Goal: Obtain resource: Obtain resource

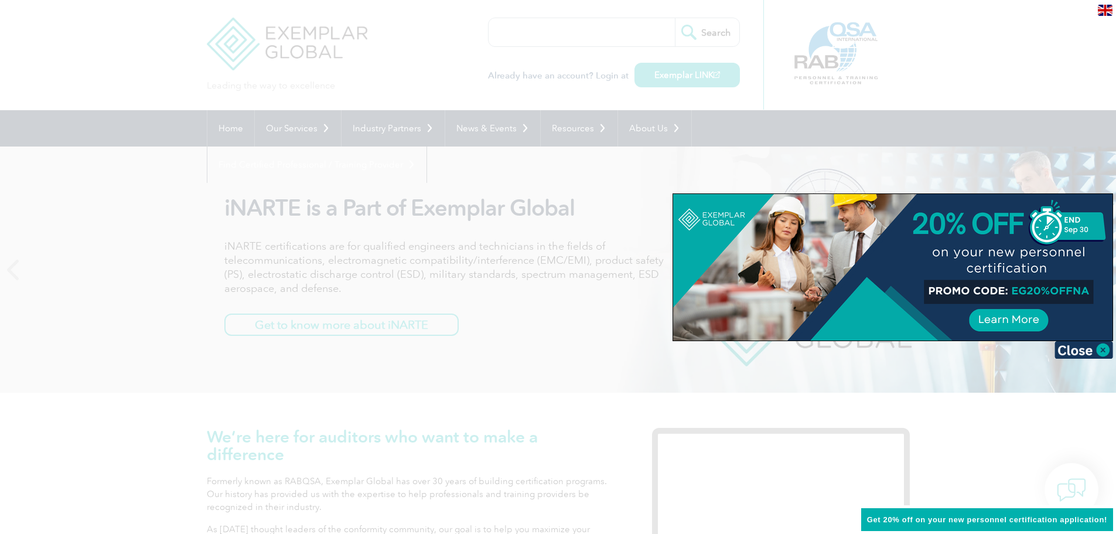
click at [1106, 8] on img at bounding box center [1105, 10] width 15 height 11
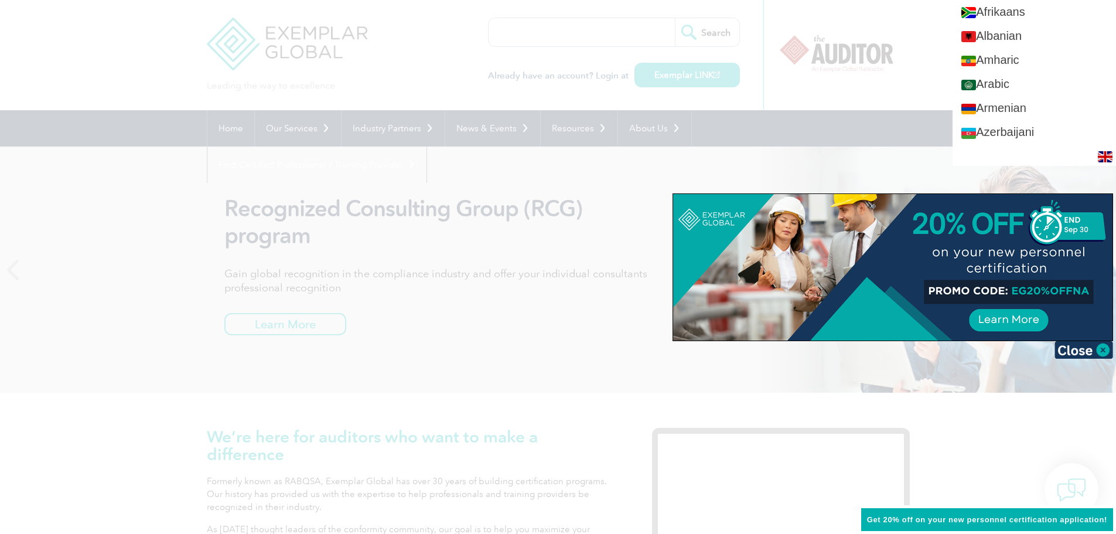
click at [917, 145] on div at bounding box center [558, 267] width 1116 height 534
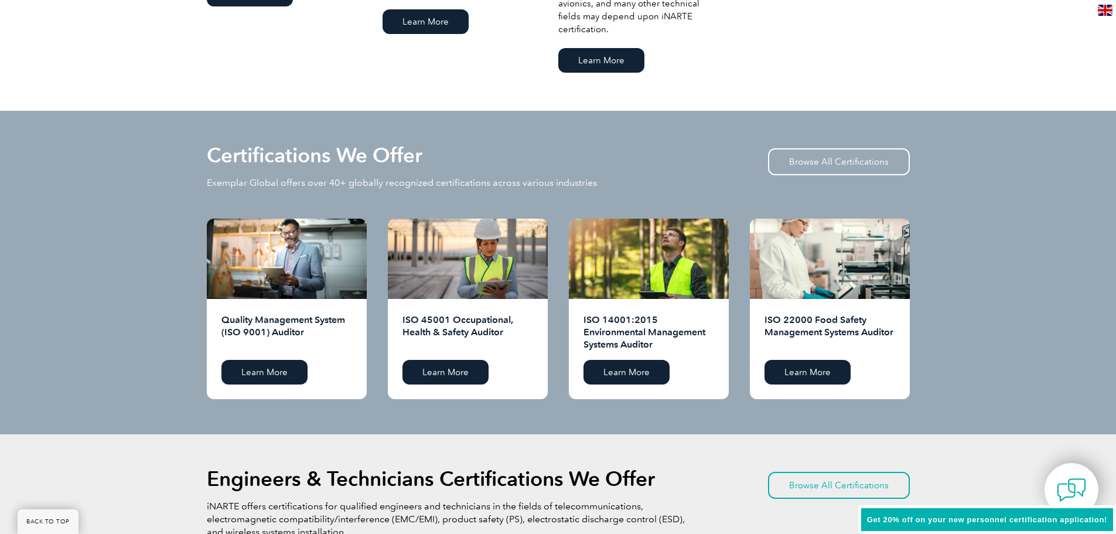
scroll to position [1054, 0]
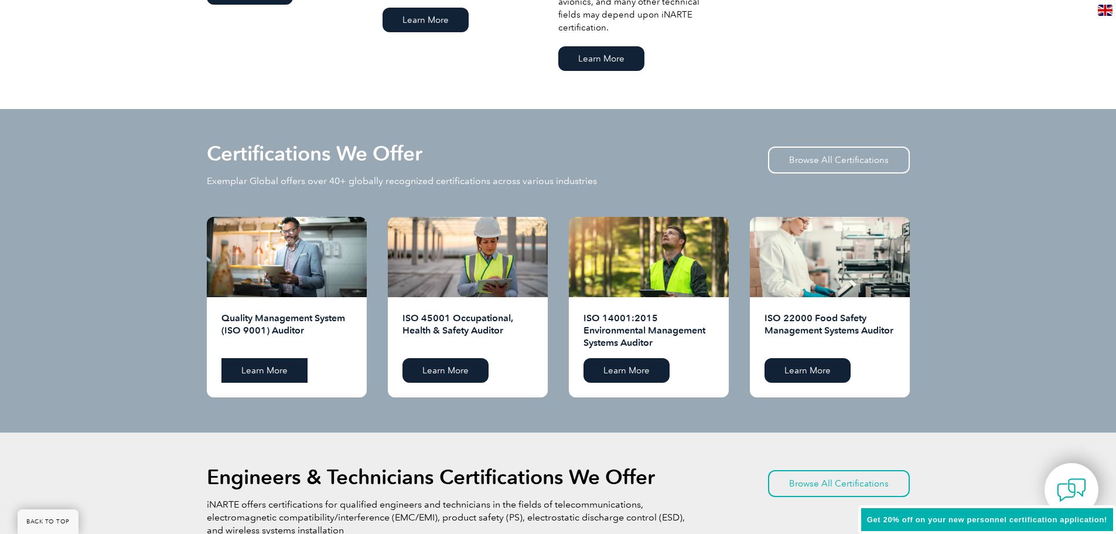
click at [283, 364] on link "Learn More" at bounding box center [264, 370] width 86 height 25
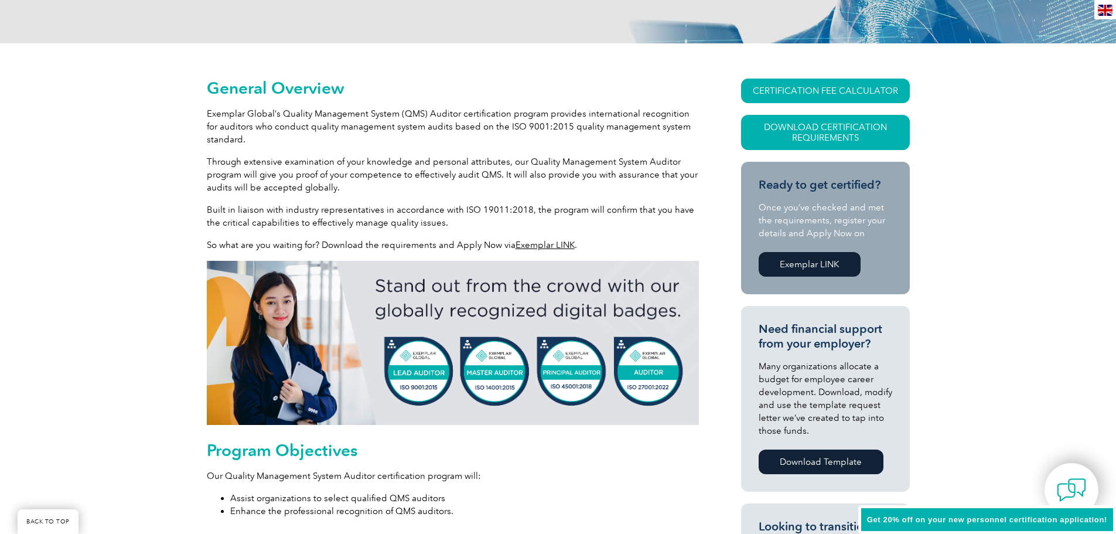
scroll to position [234, 0]
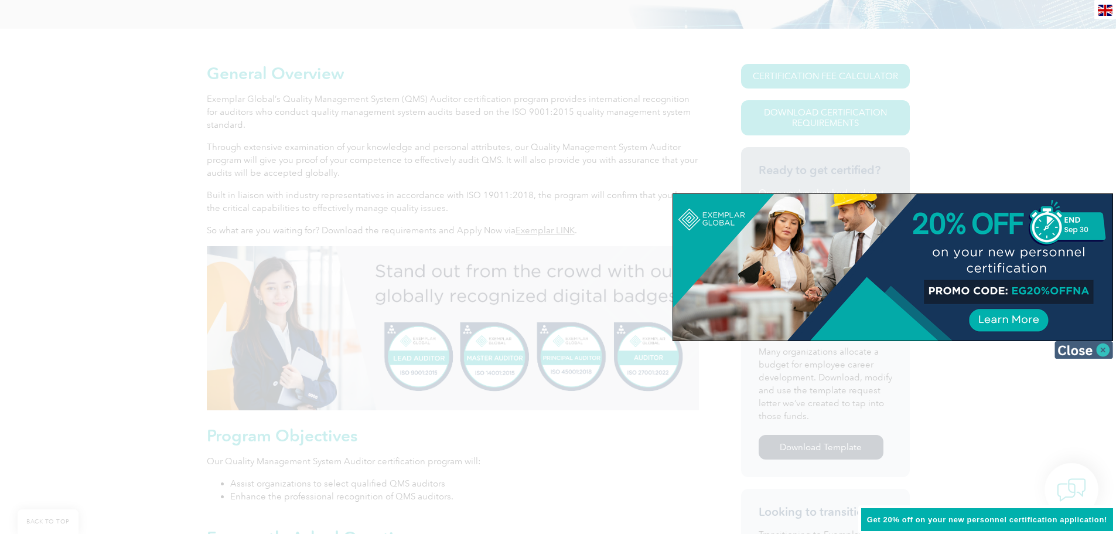
click at [1102, 351] on img at bounding box center [1083, 350] width 59 height 18
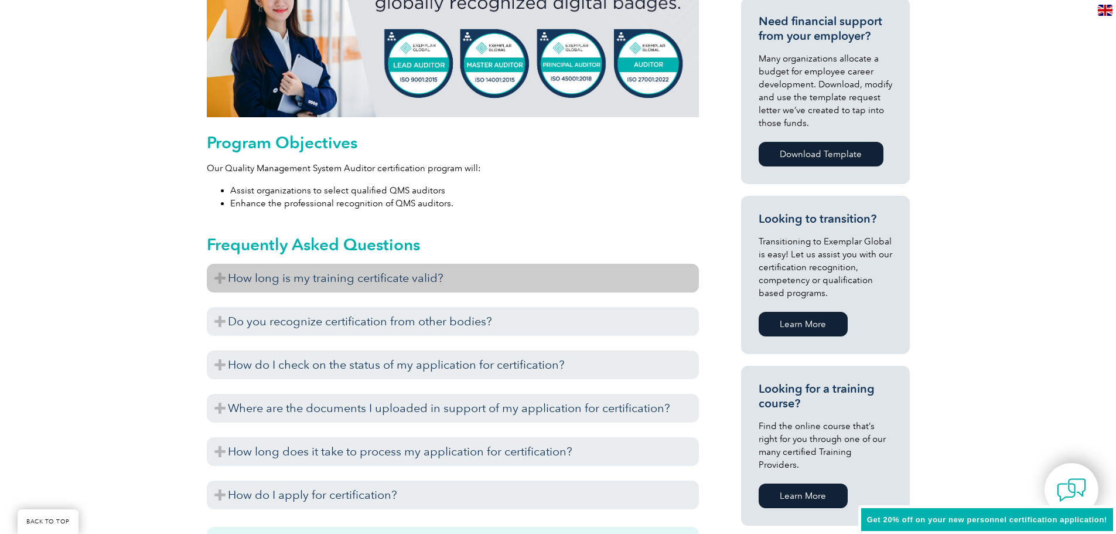
scroll to position [586, 0]
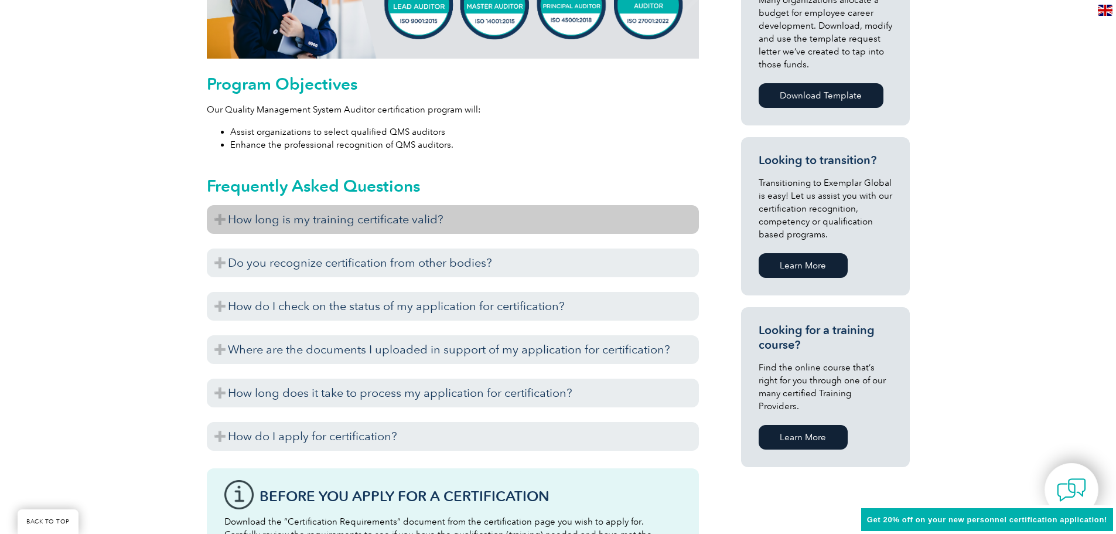
click at [456, 224] on h3 "How long is my training certificate valid?" at bounding box center [453, 219] width 492 height 29
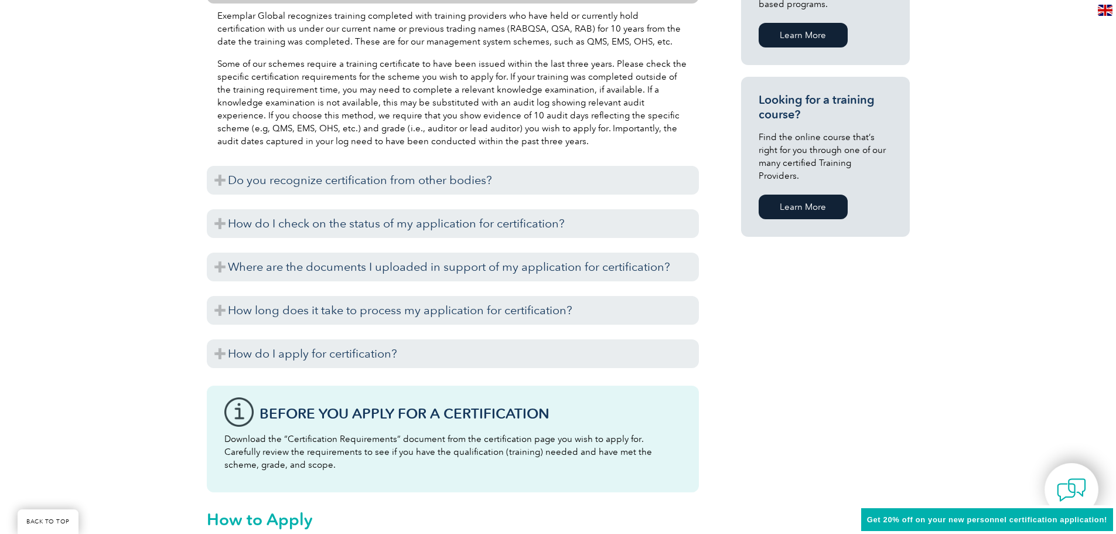
scroll to position [820, 0]
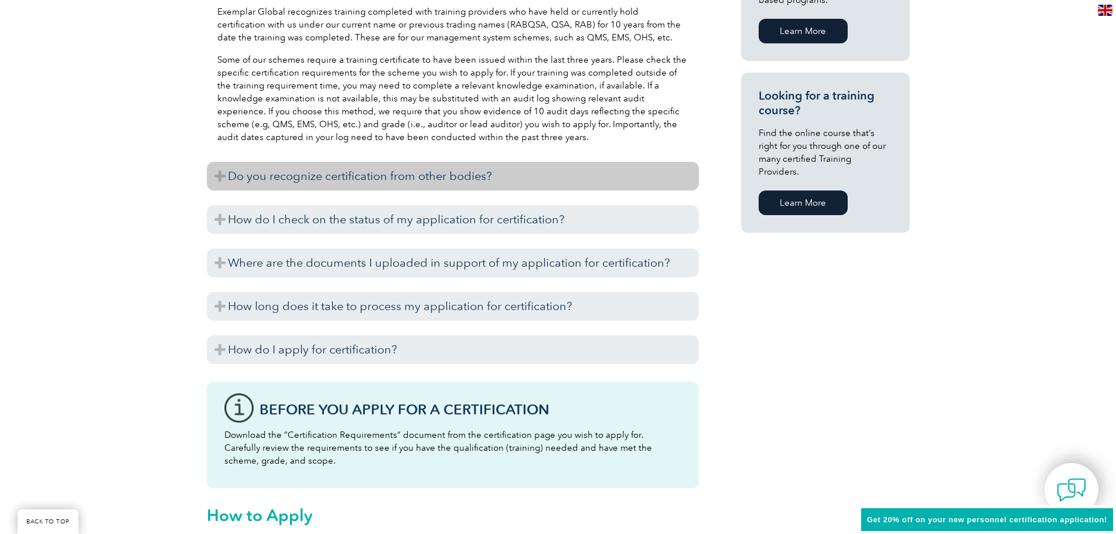
click at [585, 173] on h3 "Do you recognize certification from other bodies?" at bounding box center [453, 176] width 492 height 29
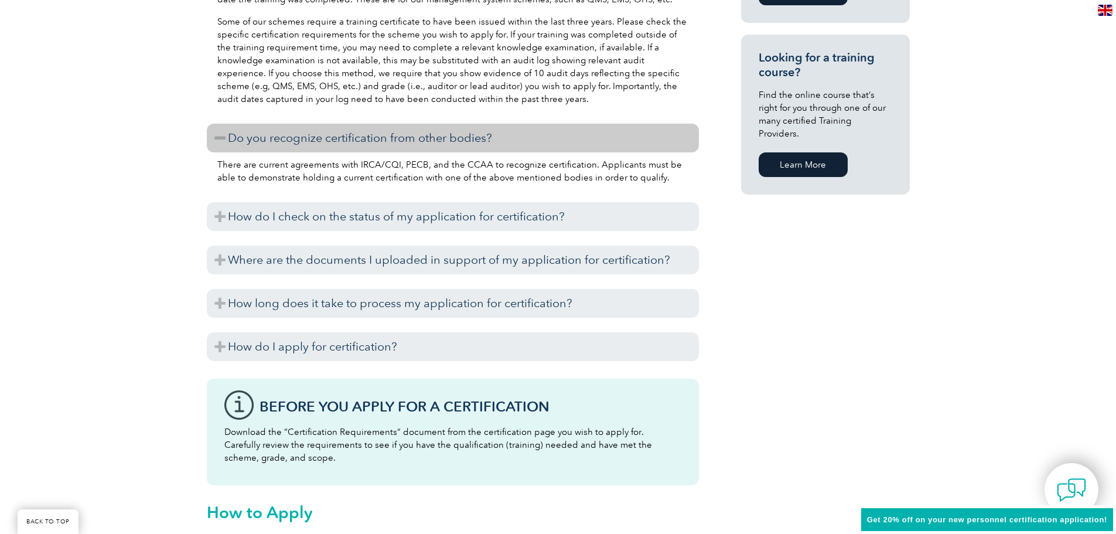
scroll to position [879, 0]
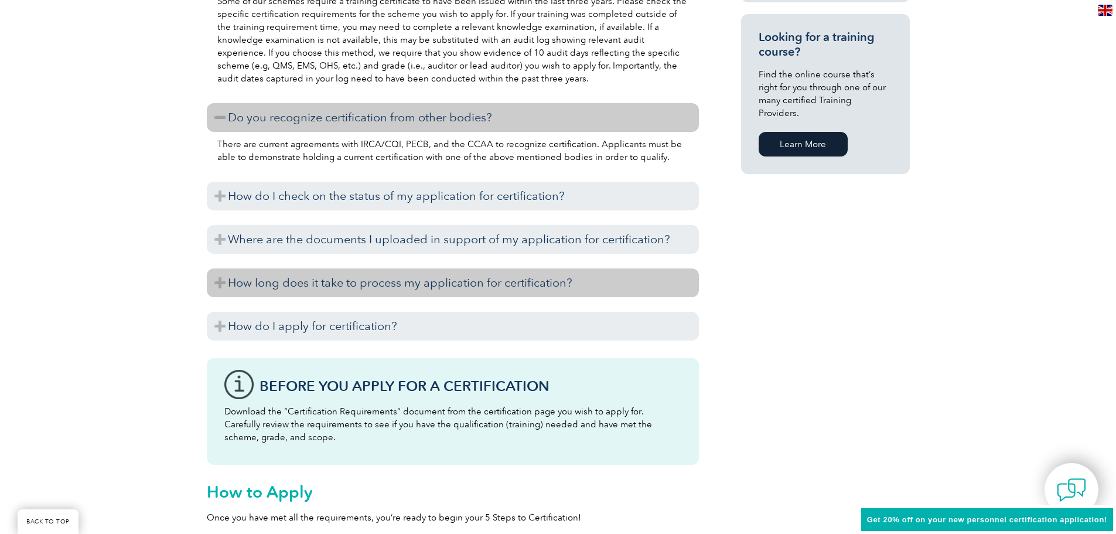
click at [590, 275] on h3 "How long does it take to process my application for certification?" at bounding box center [453, 282] width 492 height 29
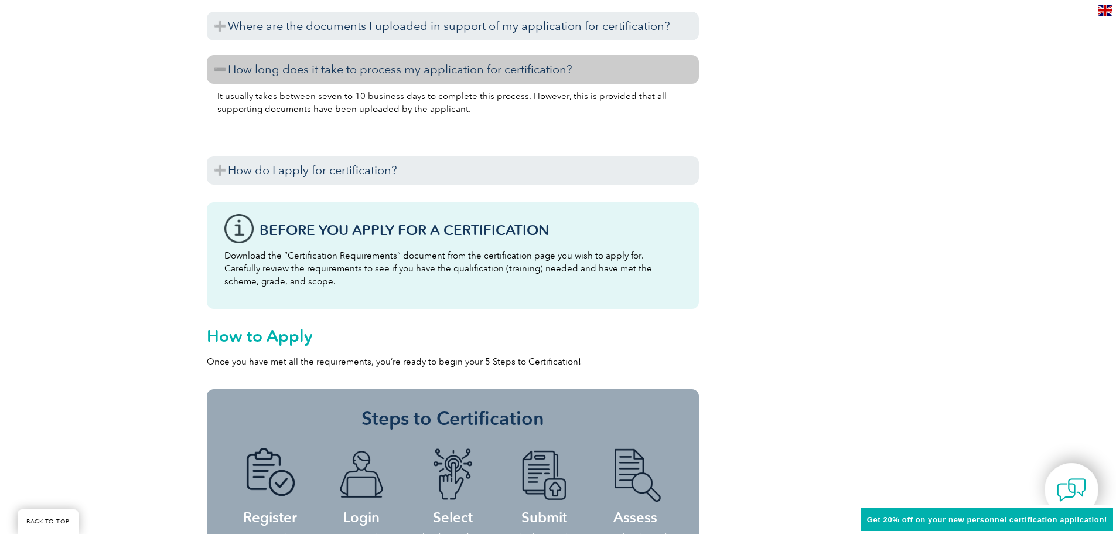
scroll to position [1113, 0]
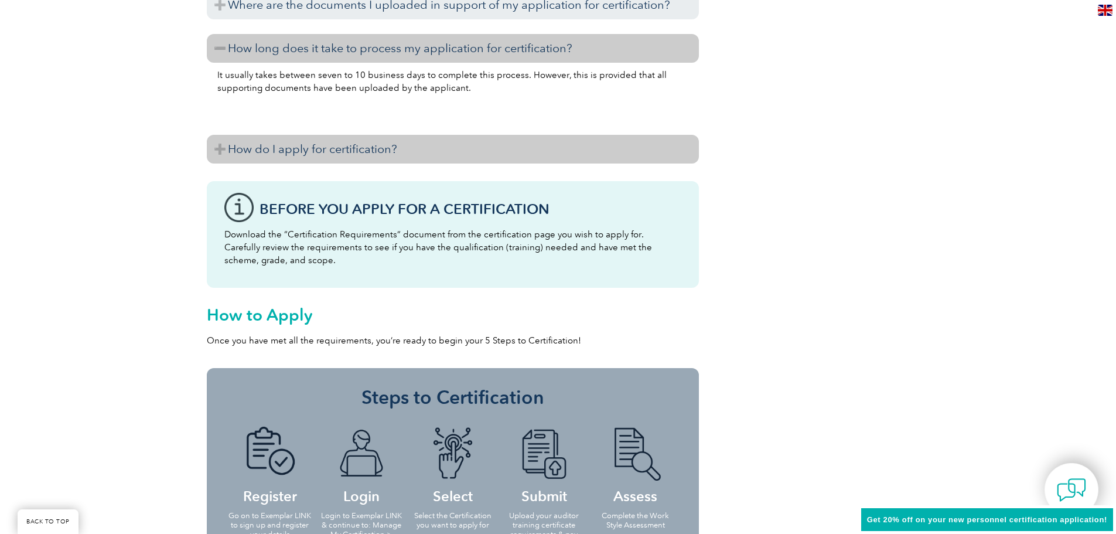
click at [387, 155] on h3 "How do I apply for certification?" at bounding box center [453, 149] width 492 height 29
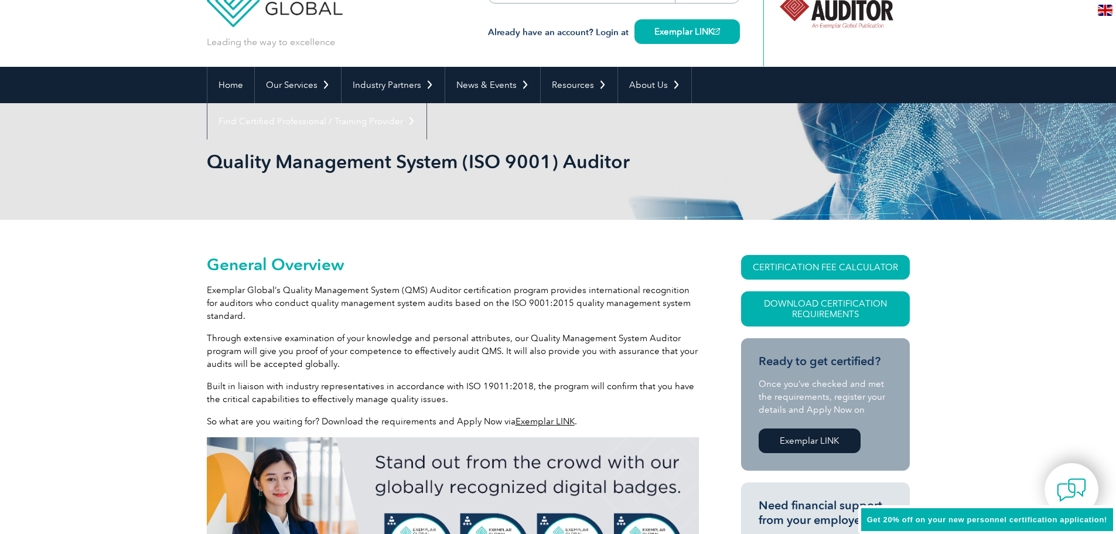
scroll to position [0, 0]
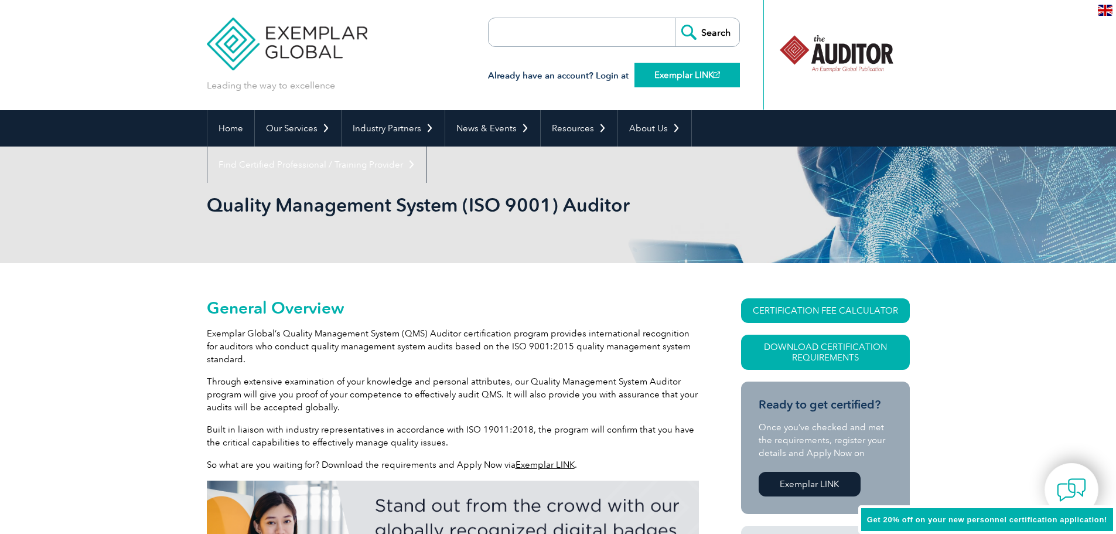
click at [654, 74] on link "Exemplar LINK" at bounding box center [686, 75] width 105 height 25
click at [227, 129] on link "Home" at bounding box center [230, 128] width 47 height 36
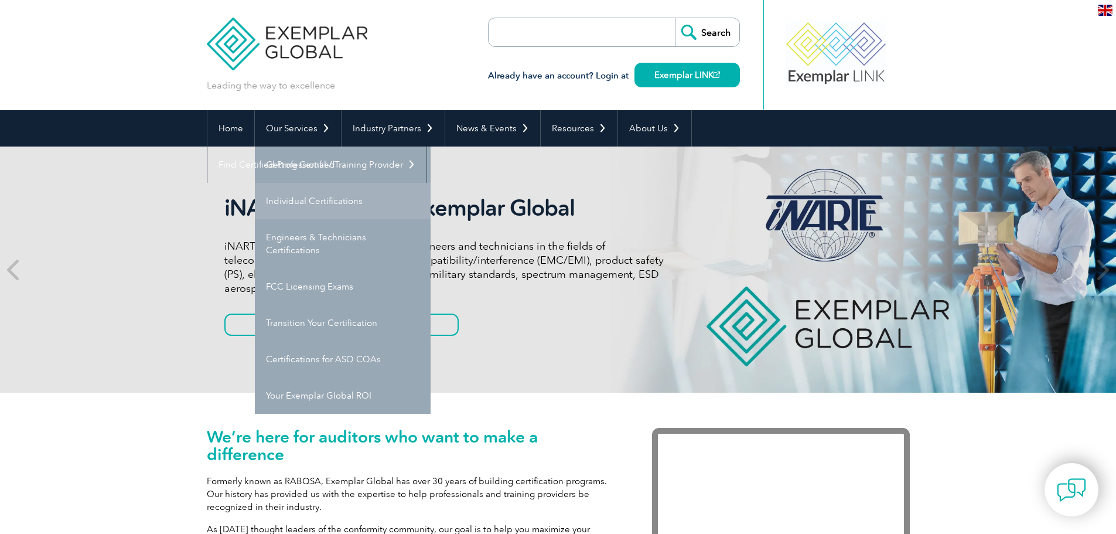
click at [344, 206] on link "Individual Certifications" at bounding box center [343, 201] width 176 height 36
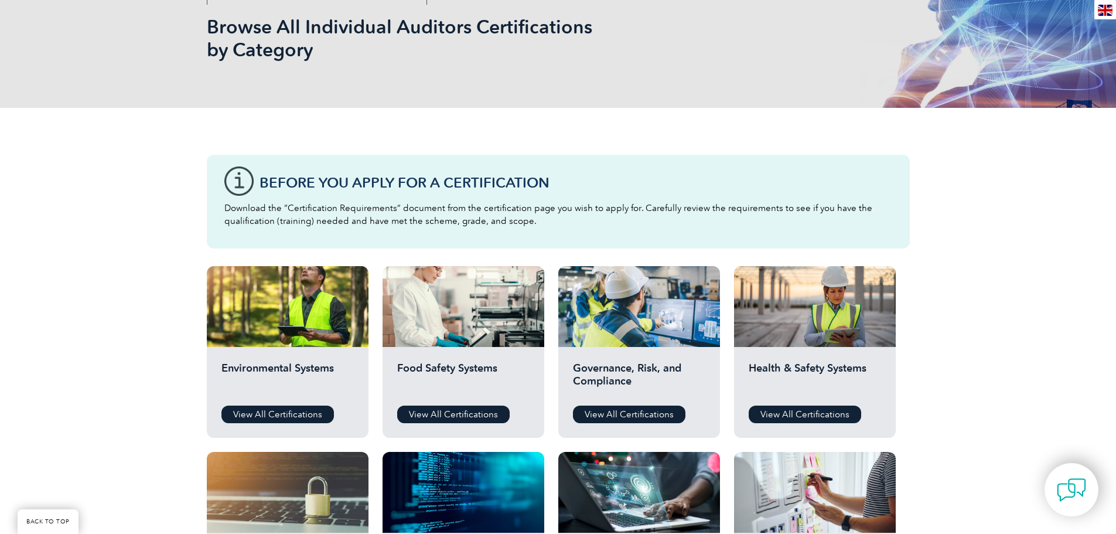
scroll to position [293, 0]
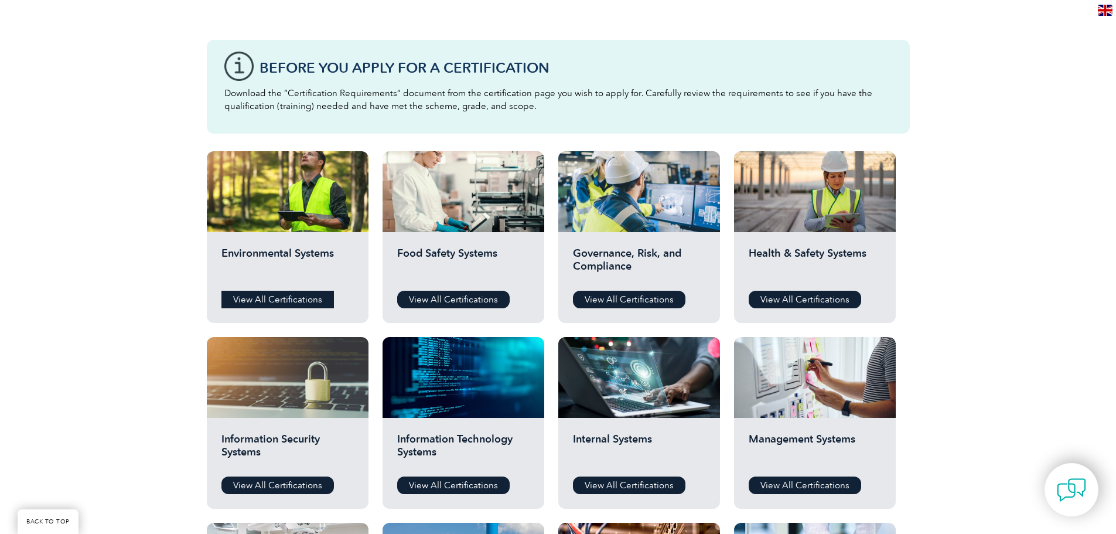
click at [293, 307] on link "View All Certifications" at bounding box center [277, 299] width 112 height 18
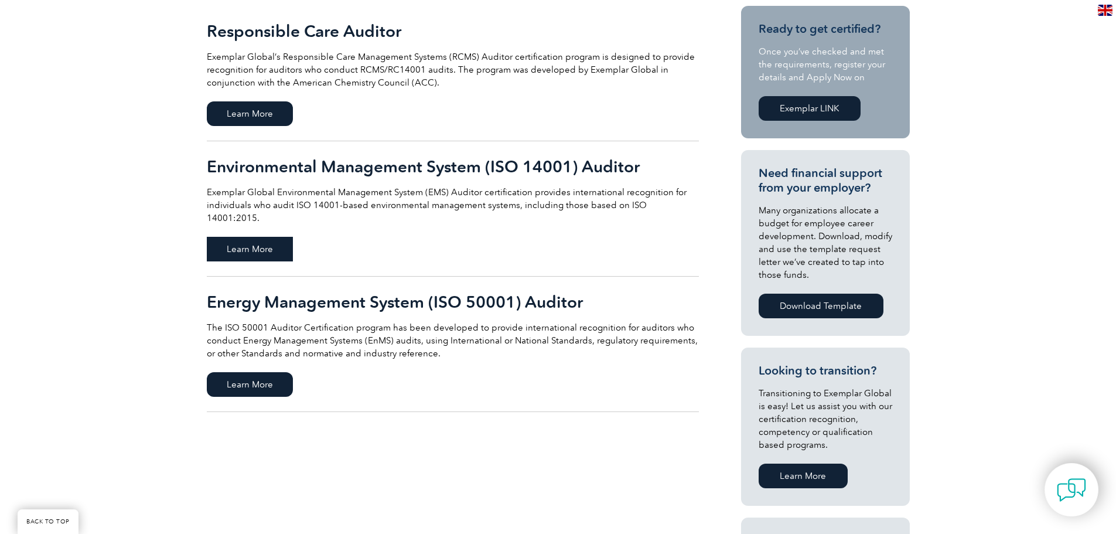
scroll to position [293, 0]
click at [238, 243] on span "Learn More" at bounding box center [250, 248] width 86 height 25
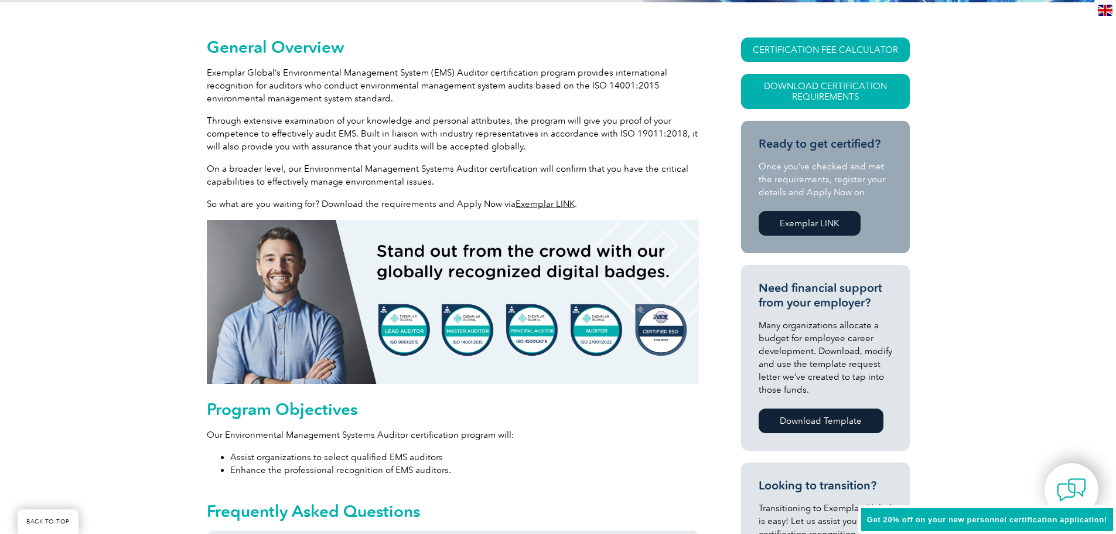
scroll to position [293, 0]
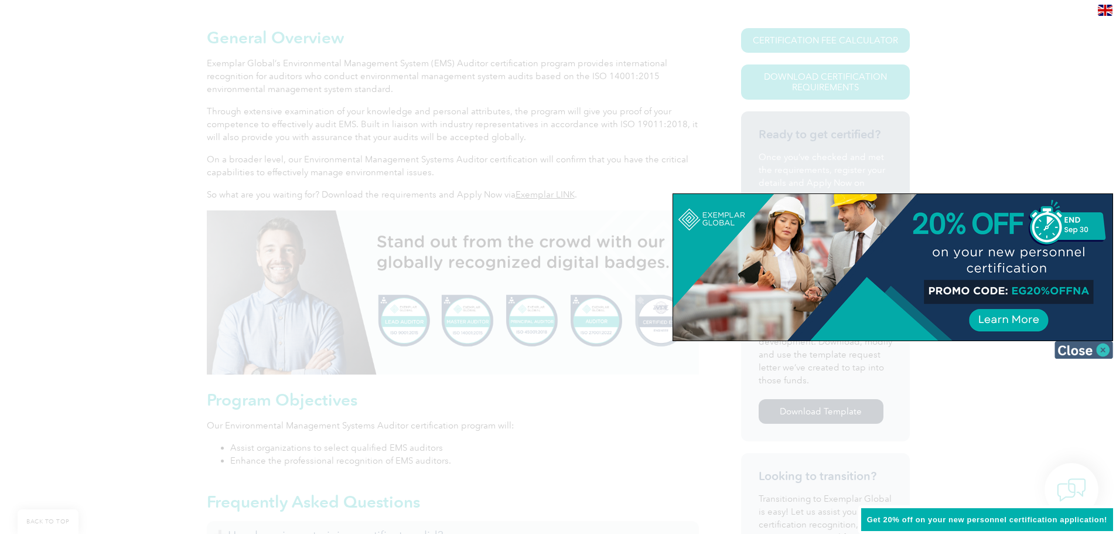
click at [1097, 350] on img at bounding box center [1083, 350] width 59 height 18
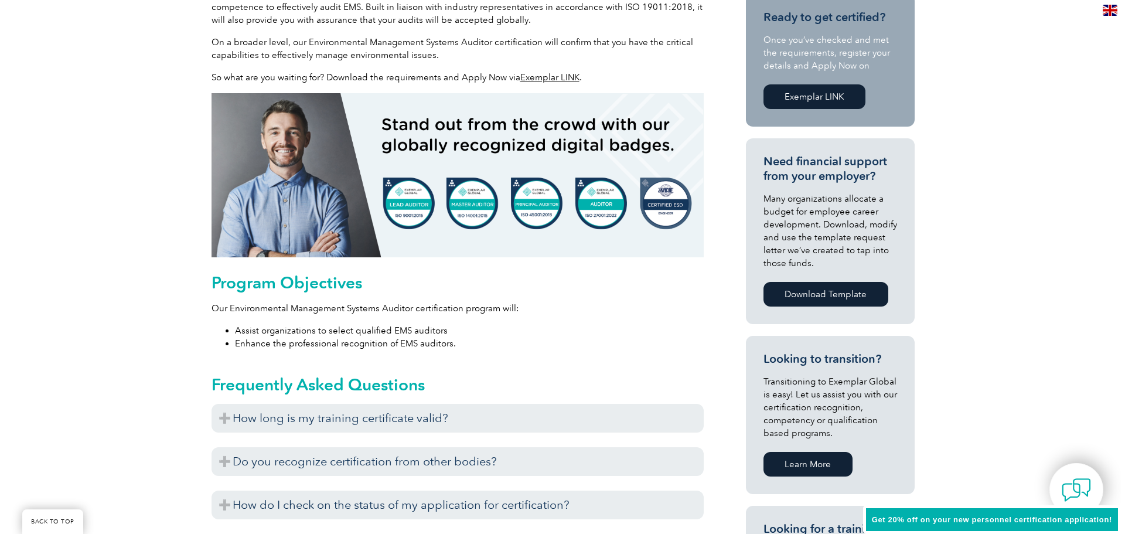
scroll to position [117, 0]
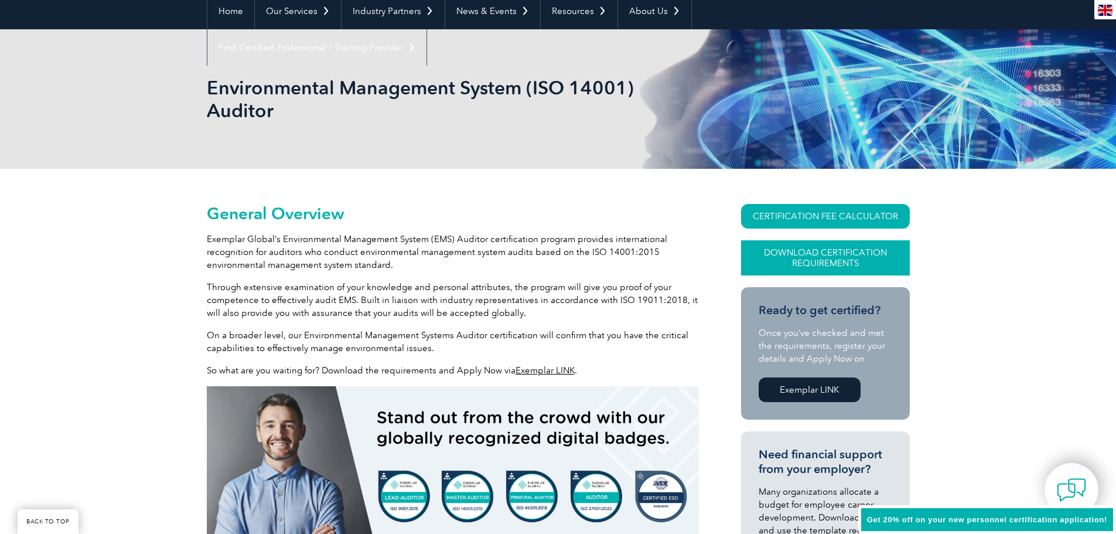
click at [826, 259] on link "Download Certification Requirements" at bounding box center [825, 257] width 169 height 35
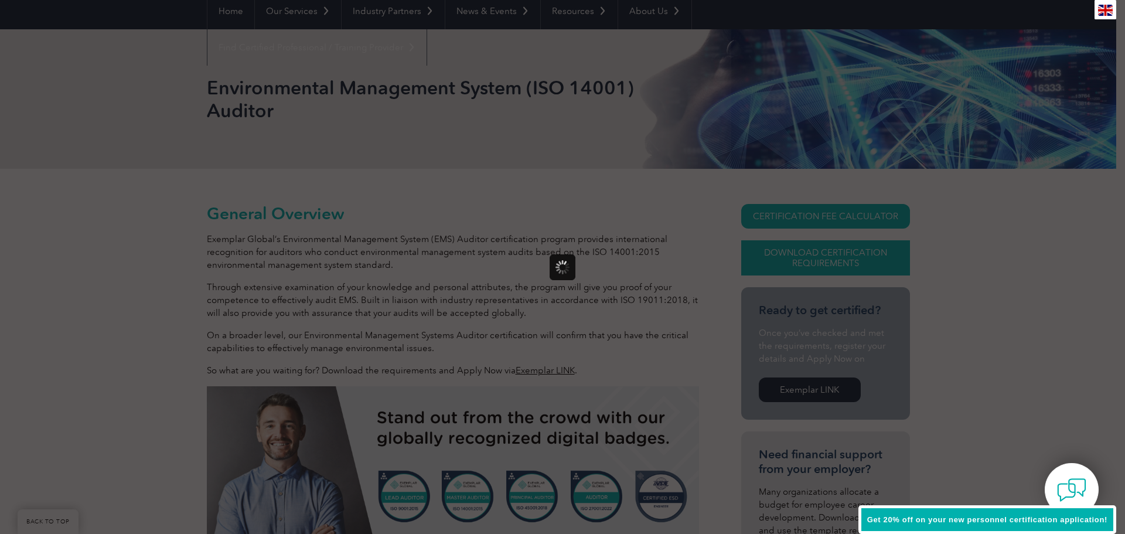
scroll to position [0, 0]
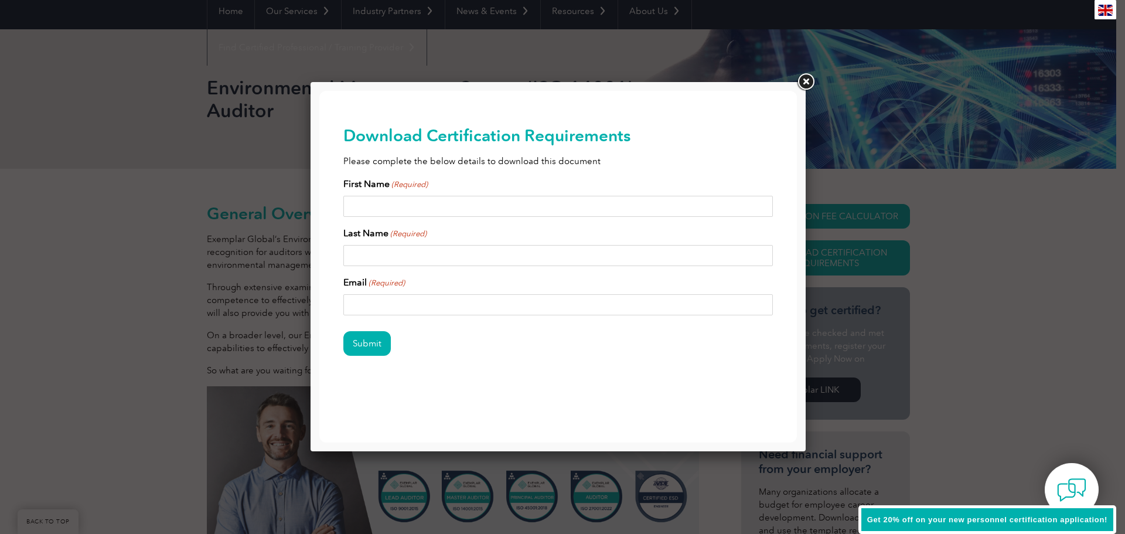
click at [381, 208] on input "First Name (Required)" at bounding box center [558, 206] width 430 height 21
type input "Megan"
click at [422, 254] on input "Last Name (Required)" at bounding box center [558, 255] width 430 height 21
type input "McDowell"
click at [401, 311] on input "Email (Required)" at bounding box center [558, 304] width 430 height 21
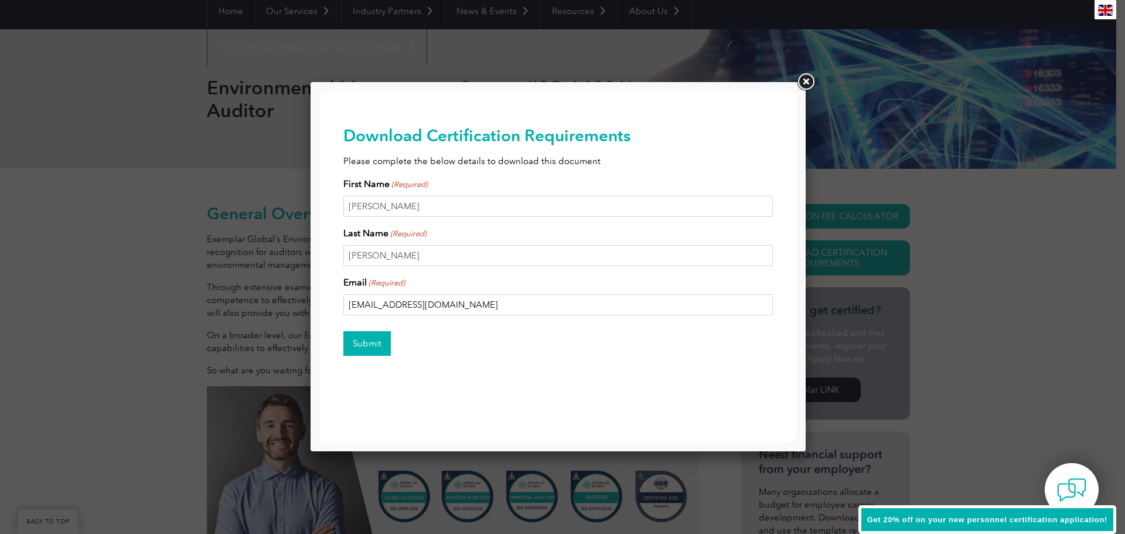
type input "meghanmcdowell101@gmail.com"
click at [371, 337] on input "Submit" at bounding box center [366, 343] width 47 height 25
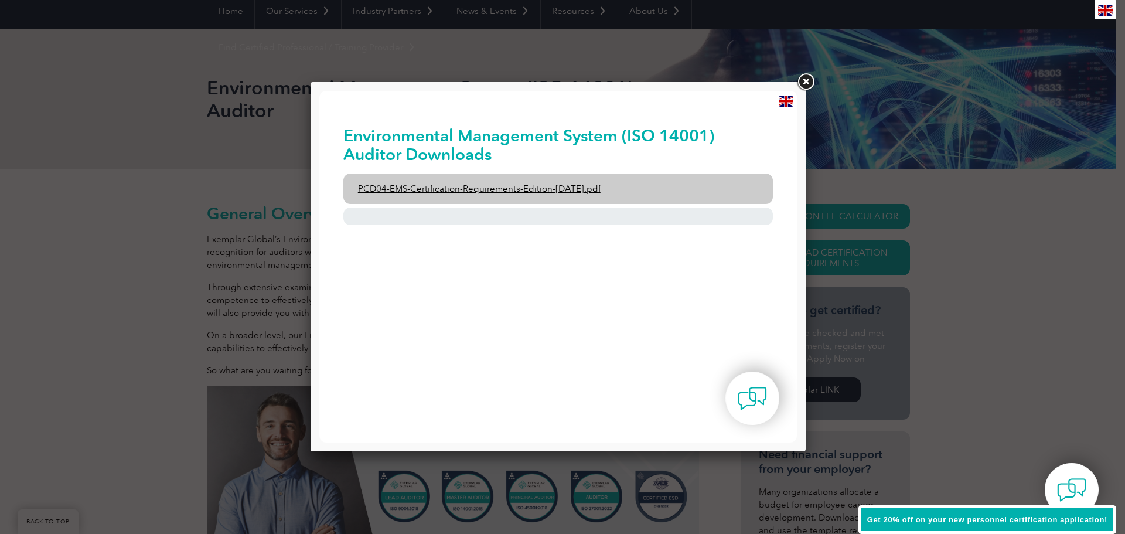
click at [406, 189] on link "PCD04-EMS-Certification-Requirements-Edition-2-April-2022.pdf" at bounding box center [558, 188] width 430 height 30
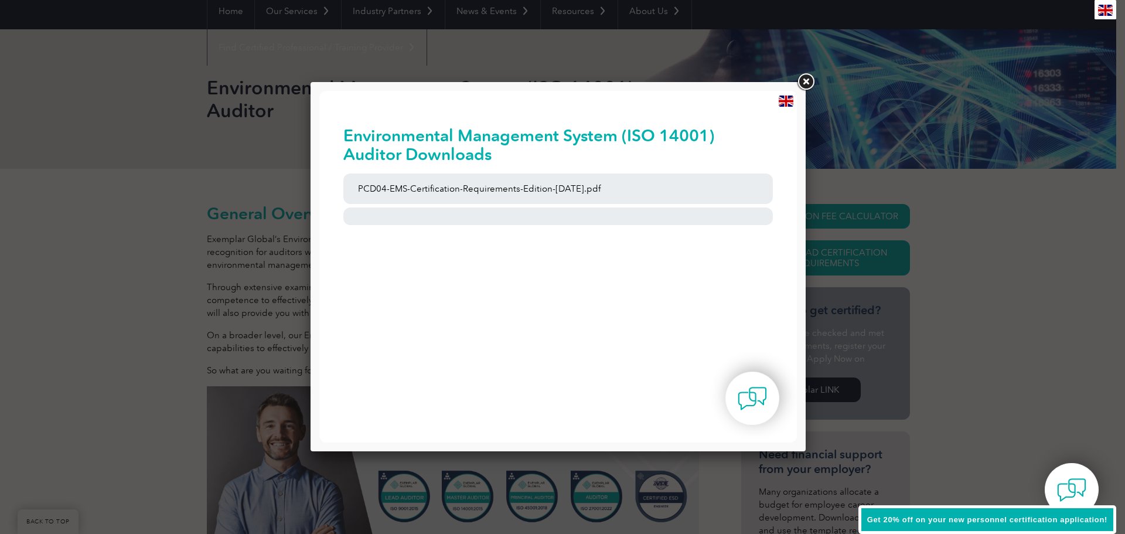
click at [807, 84] on link at bounding box center [805, 81] width 21 height 21
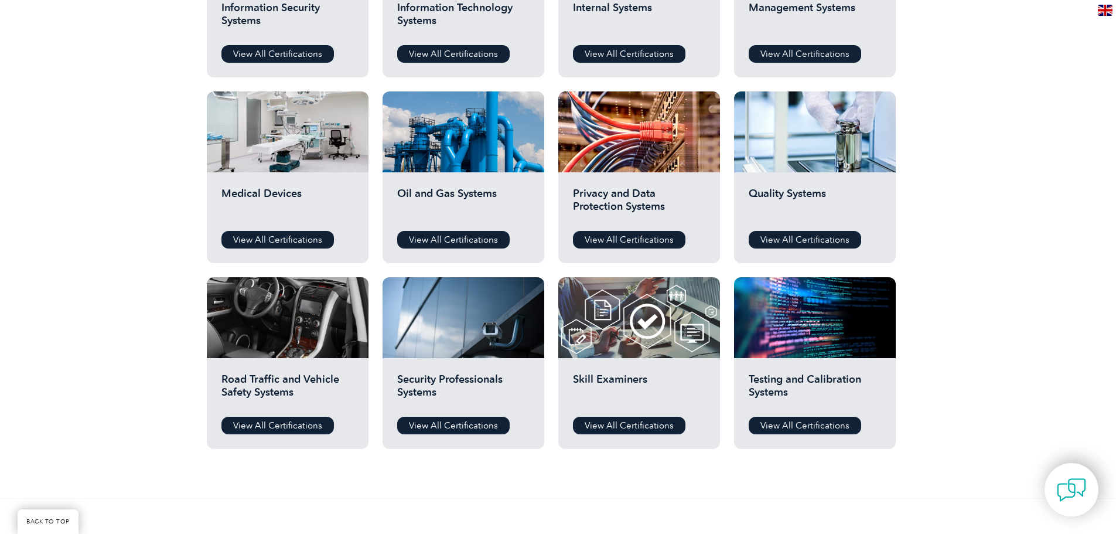
scroll to position [703, 0]
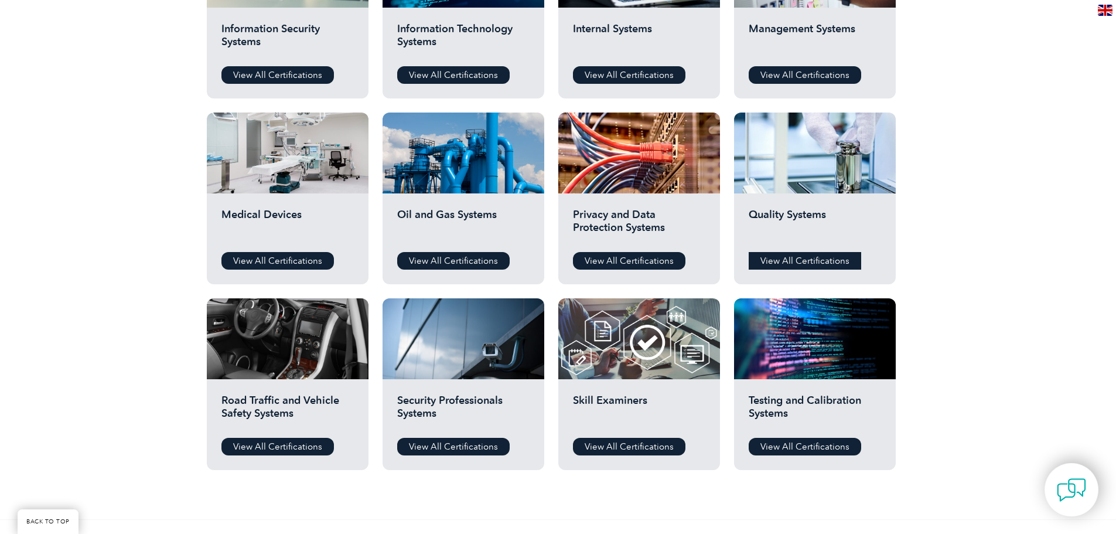
click at [829, 260] on link "View All Certifications" at bounding box center [804, 261] width 112 height 18
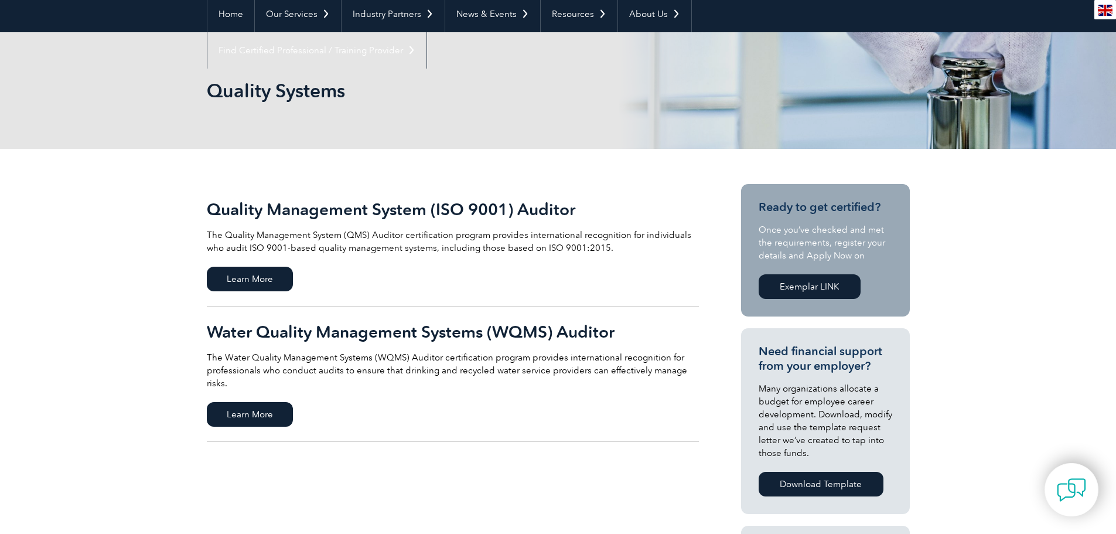
scroll to position [117, 0]
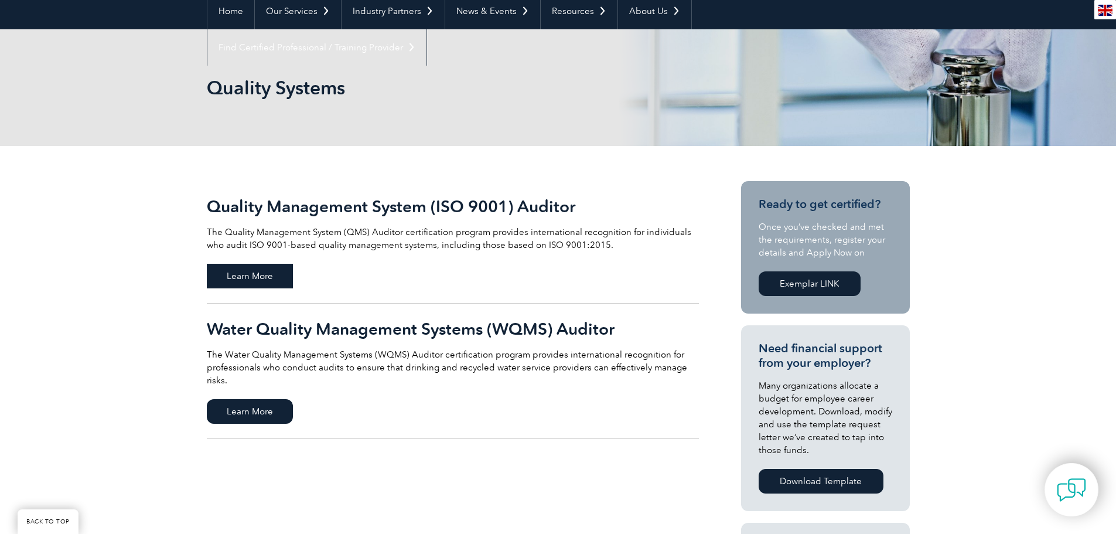
click at [268, 278] on span "Learn More" at bounding box center [250, 276] width 86 height 25
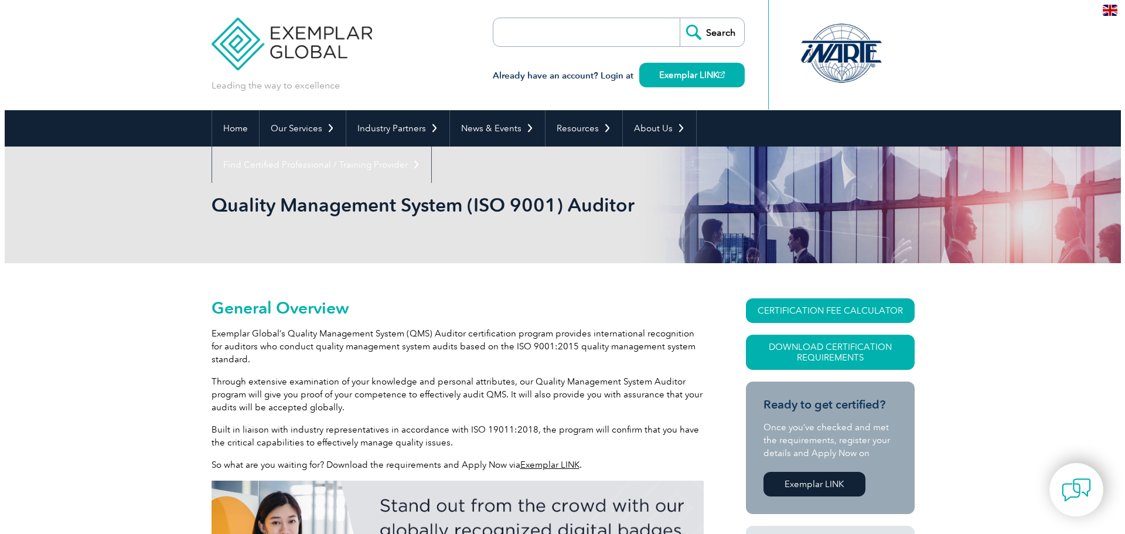
scroll to position [117, 0]
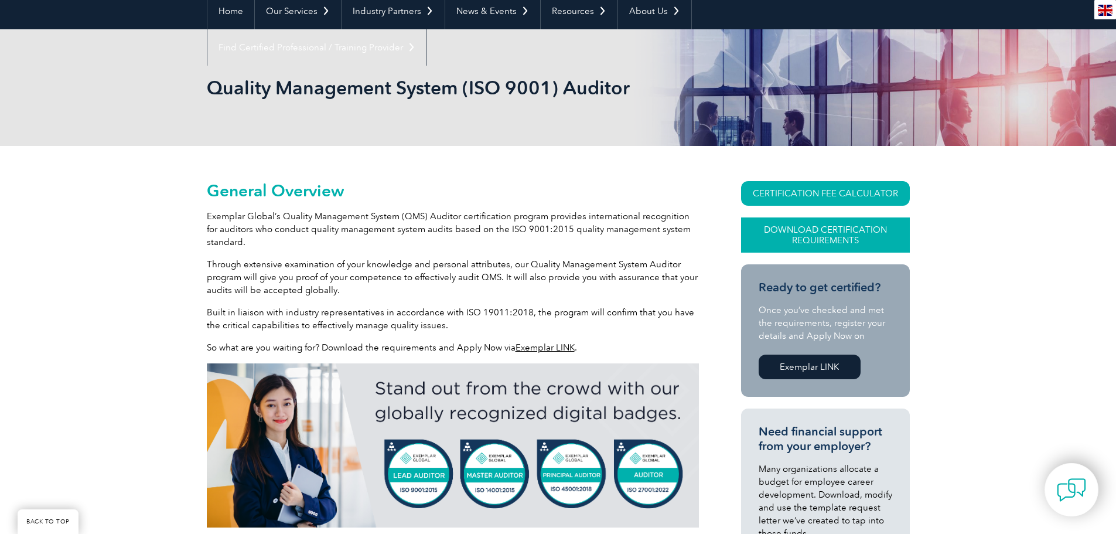
click at [774, 230] on link "Download Certification Requirements" at bounding box center [825, 234] width 169 height 35
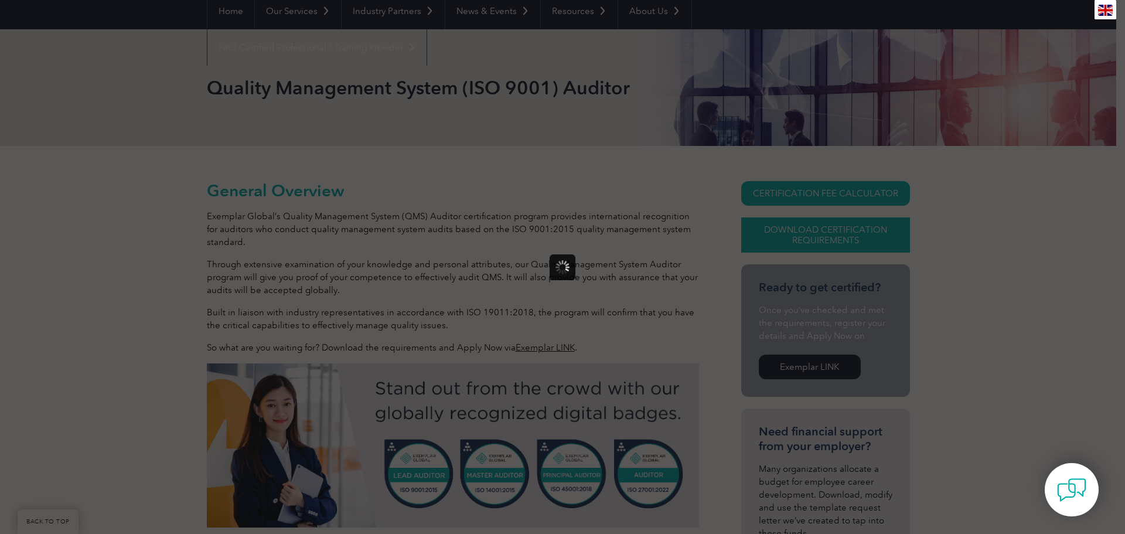
scroll to position [0, 0]
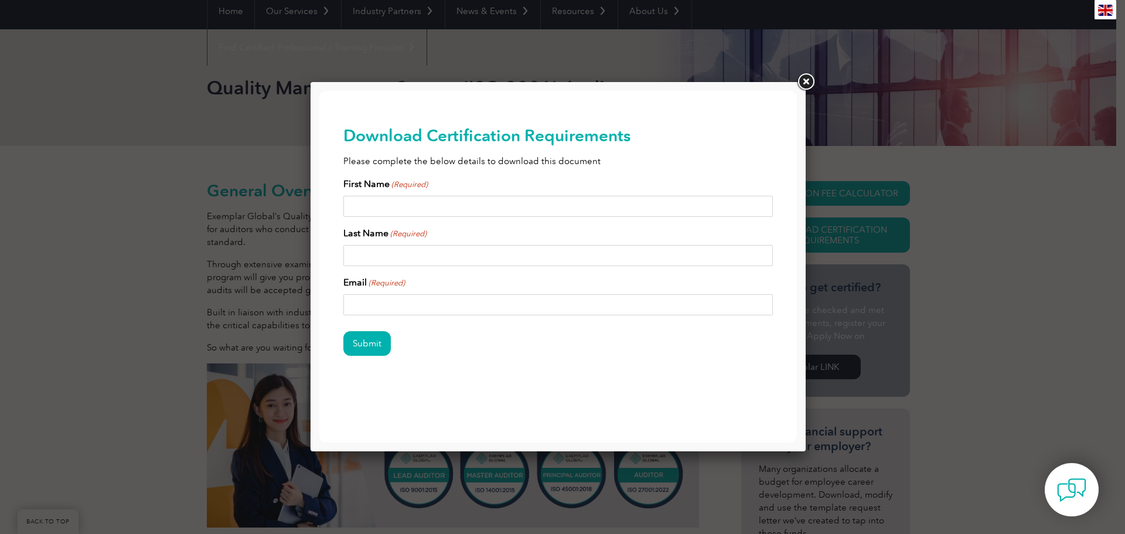
click at [426, 211] on input "First Name (Required)" at bounding box center [558, 206] width 430 height 21
type input "Megan"
click at [541, 254] on input "Last Name (Required)" at bounding box center [558, 255] width 430 height 21
type input "McDowell"
click at [519, 307] on input "Email (Required)" at bounding box center [558, 304] width 430 height 21
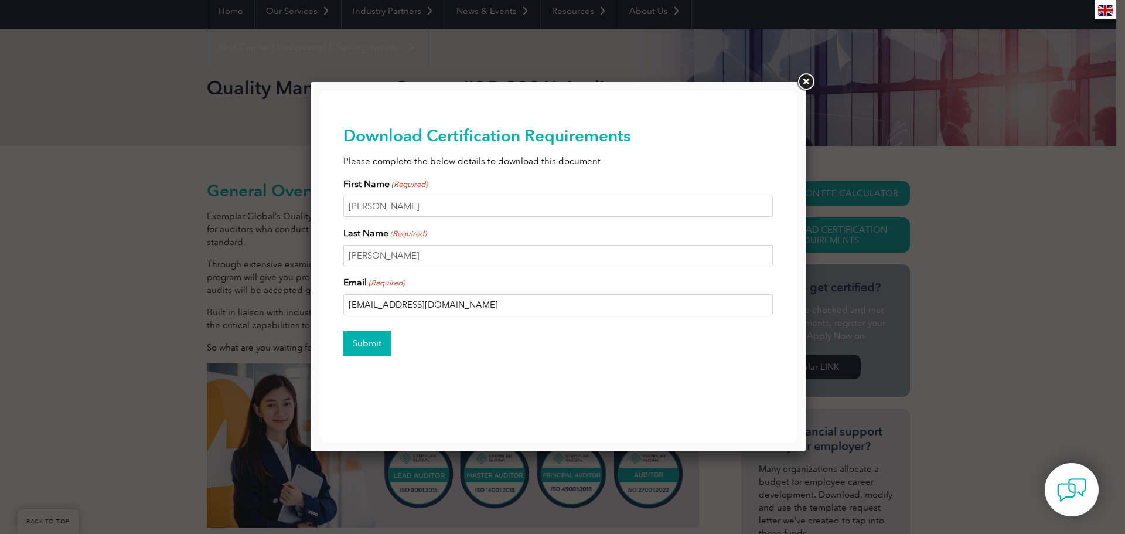
type input "meghanmcdowell101@gmail.com"
click at [374, 345] on input "Submit" at bounding box center [366, 343] width 47 height 25
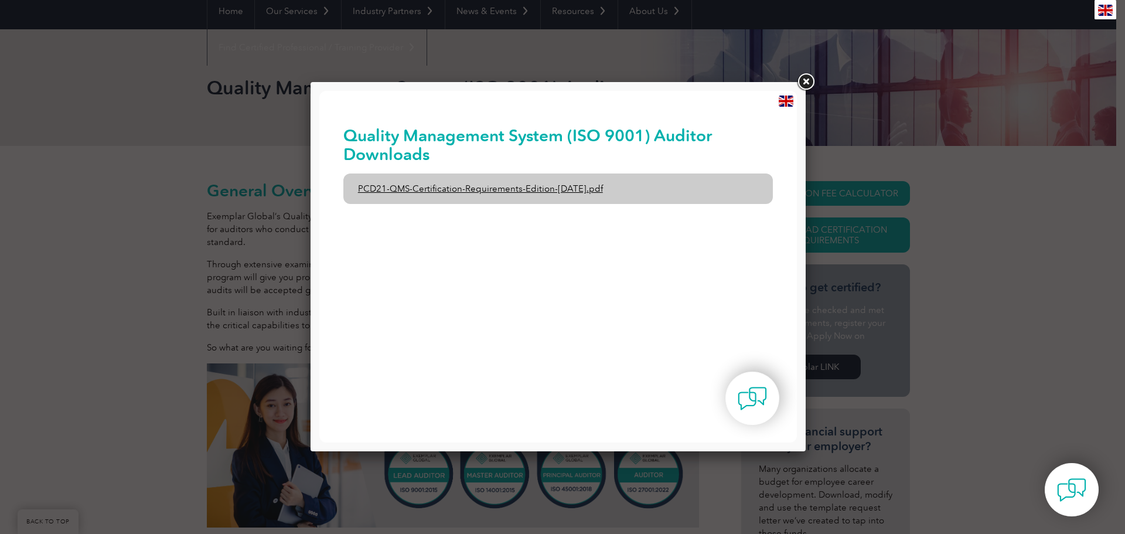
click at [438, 196] on link "PCD21-QMS-Certification-Requirements-Edition-2-April-2022.pdf" at bounding box center [558, 188] width 430 height 30
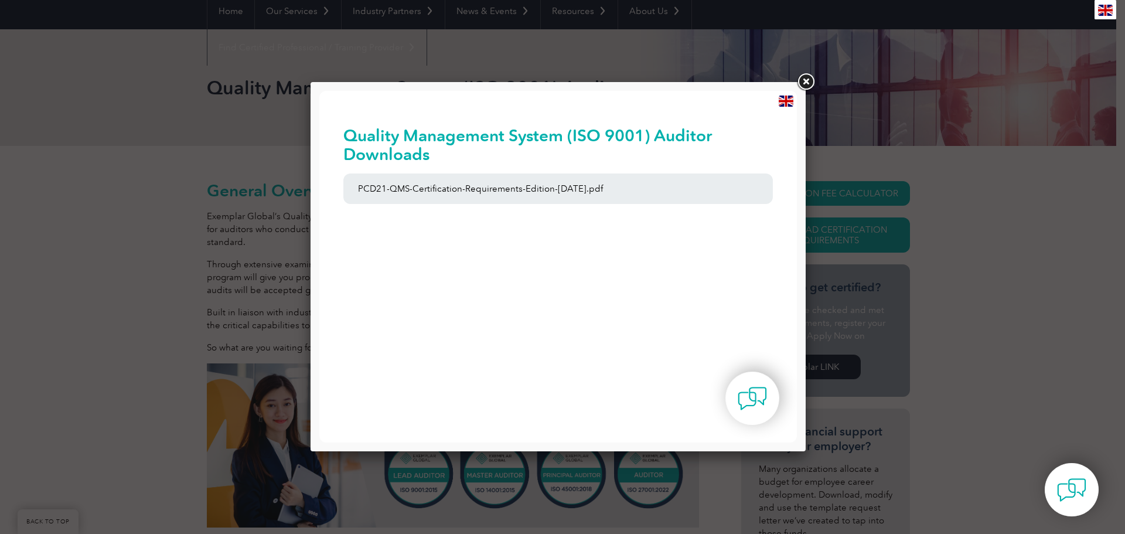
click at [799, 79] on link at bounding box center [805, 81] width 21 height 21
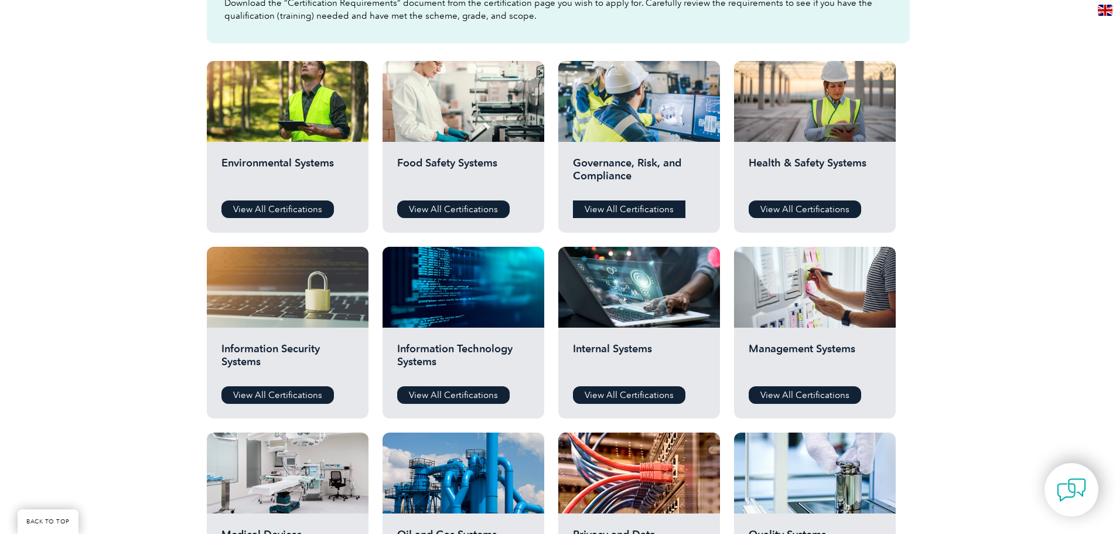
scroll to position [410, 0]
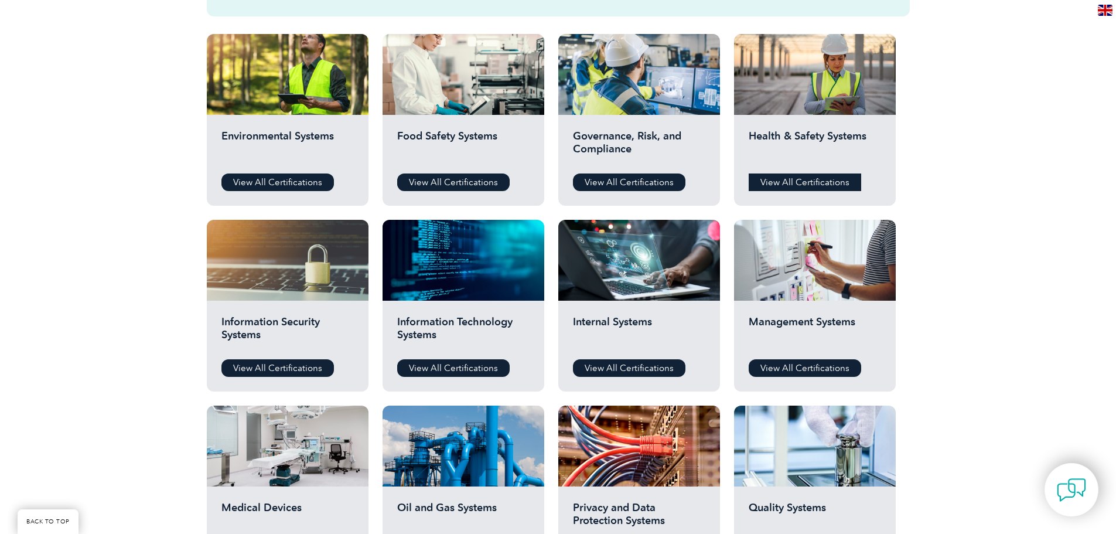
click at [797, 184] on link "View All Certifications" at bounding box center [804, 182] width 112 height 18
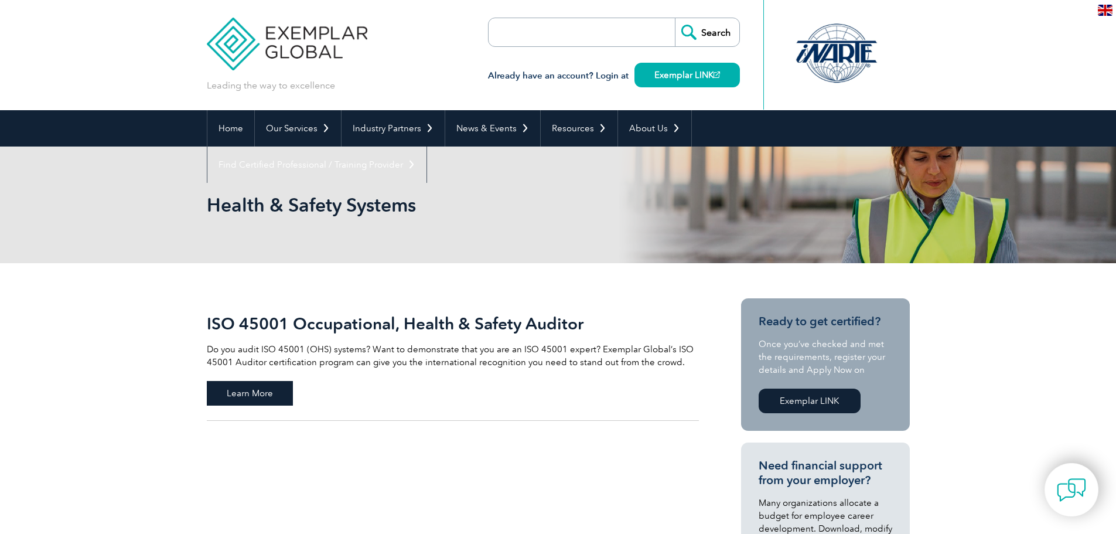
click at [261, 399] on span "Learn More" at bounding box center [250, 393] width 86 height 25
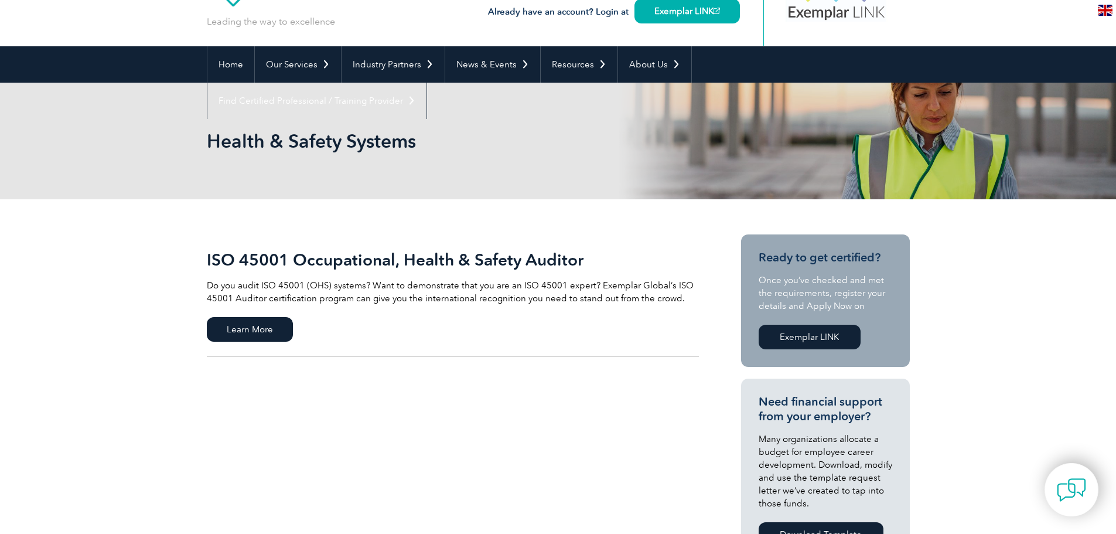
scroll to position [59, 0]
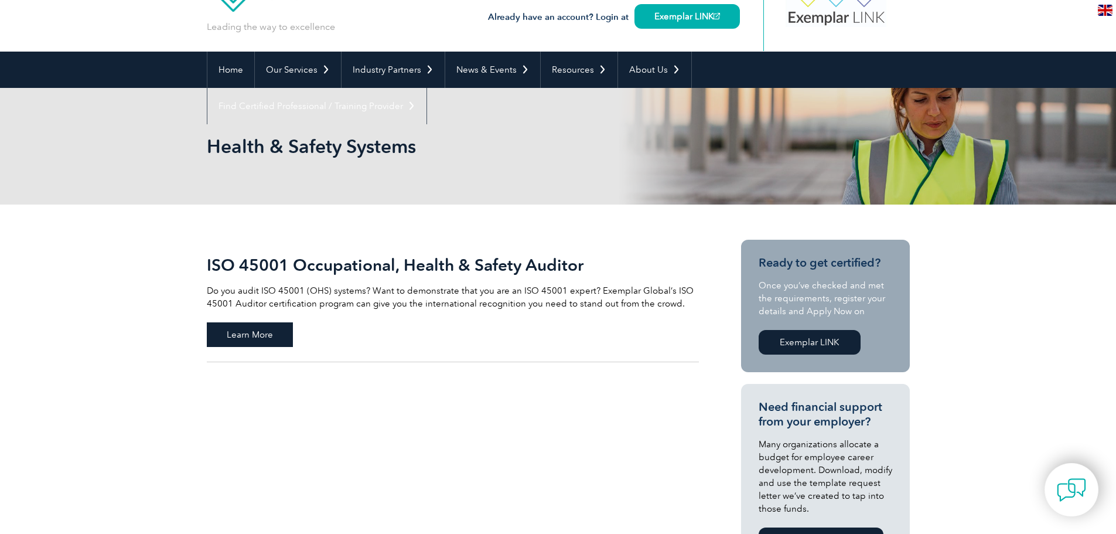
click at [254, 338] on span "Learn More" at bounding box center [250, 334] width 86 height 25
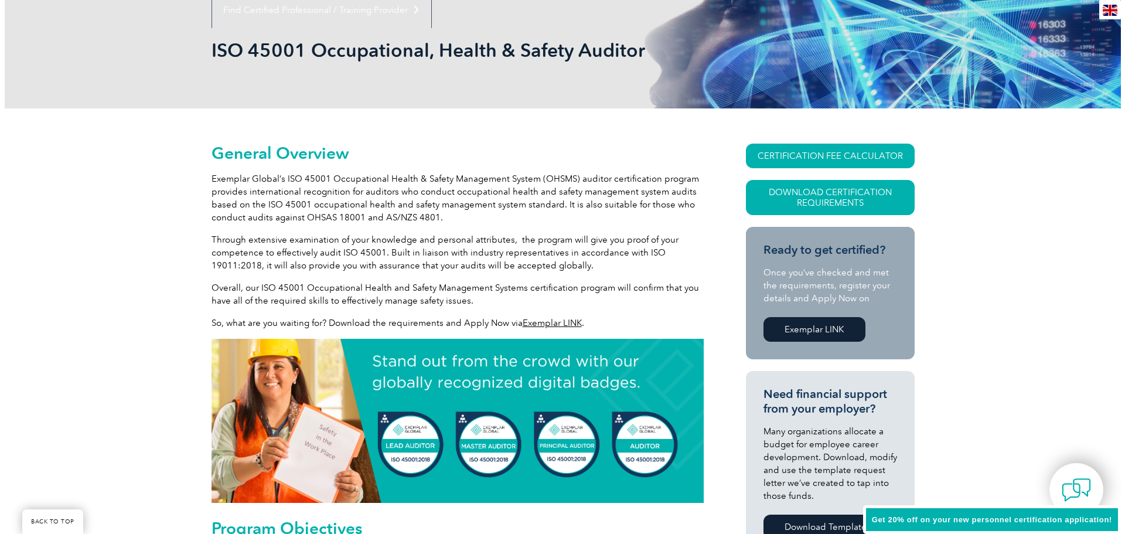
scroll to position [176, 0]
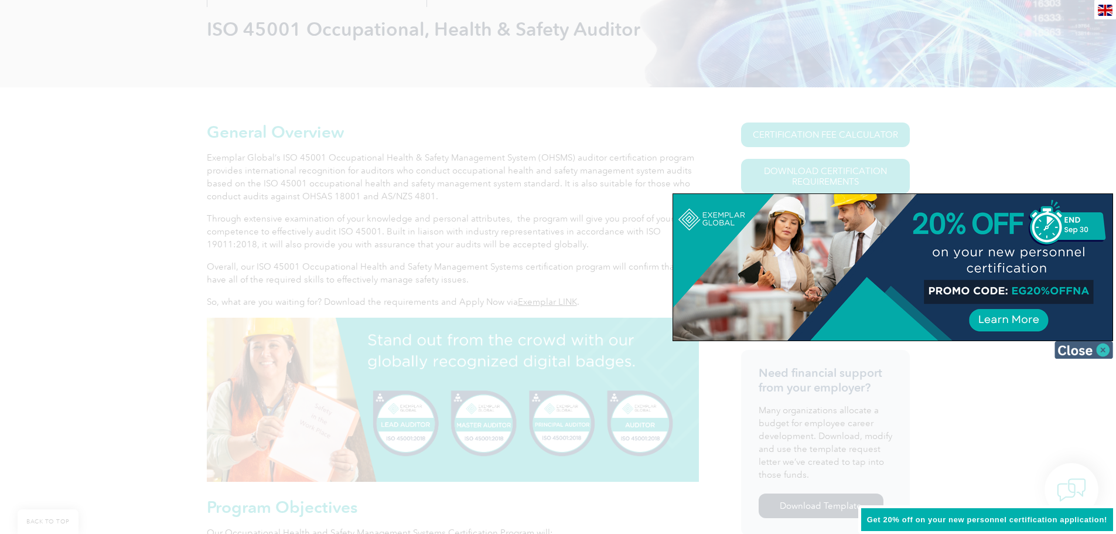
click at [1092, 353] on img at bounding box center [1083, 350] width 59 height 18
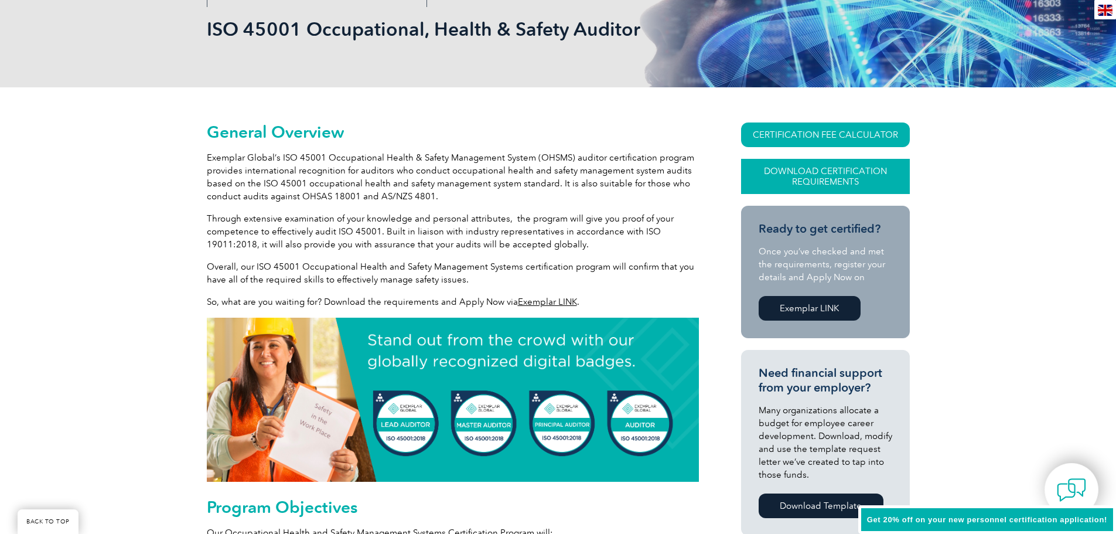
click at [826, 176] on link "Download Certification Requirements" at bounding box center [825, 176] width 169 height 35
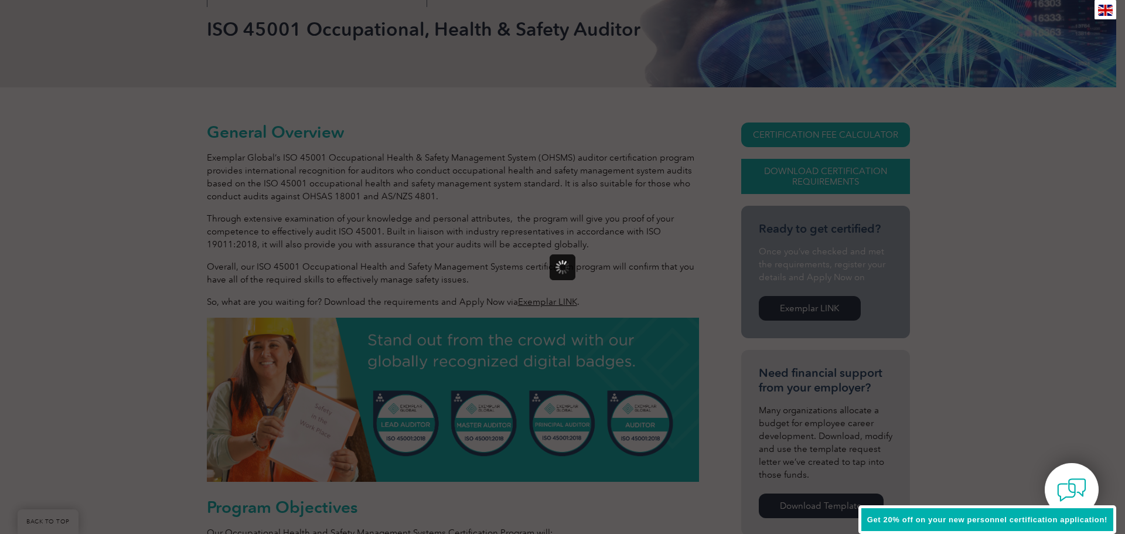
scroll to position [0, 0]
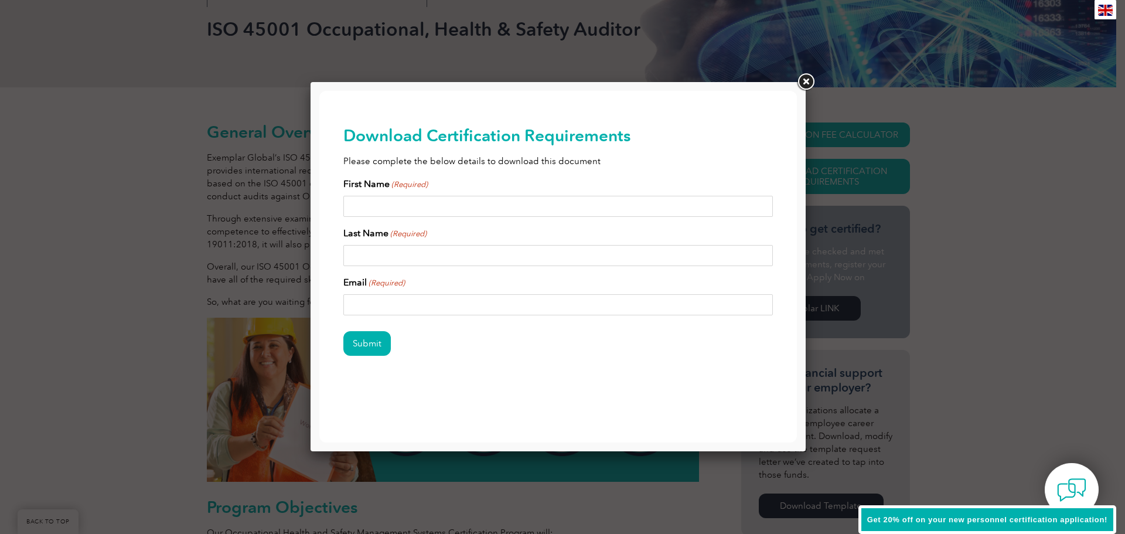
click at [367, 212] on input "First Name (Required)" at bounding box center [558, 206] width 430 height 21
type input "Megan"
click at [423, 255] on input "Last Name (Required)" at bounding box center [558, 255] width 430 height 21
type input "McDowell"
click at [459, 309] on input "Email (Required)" at bounding box center [558, 304] width 430 height 21
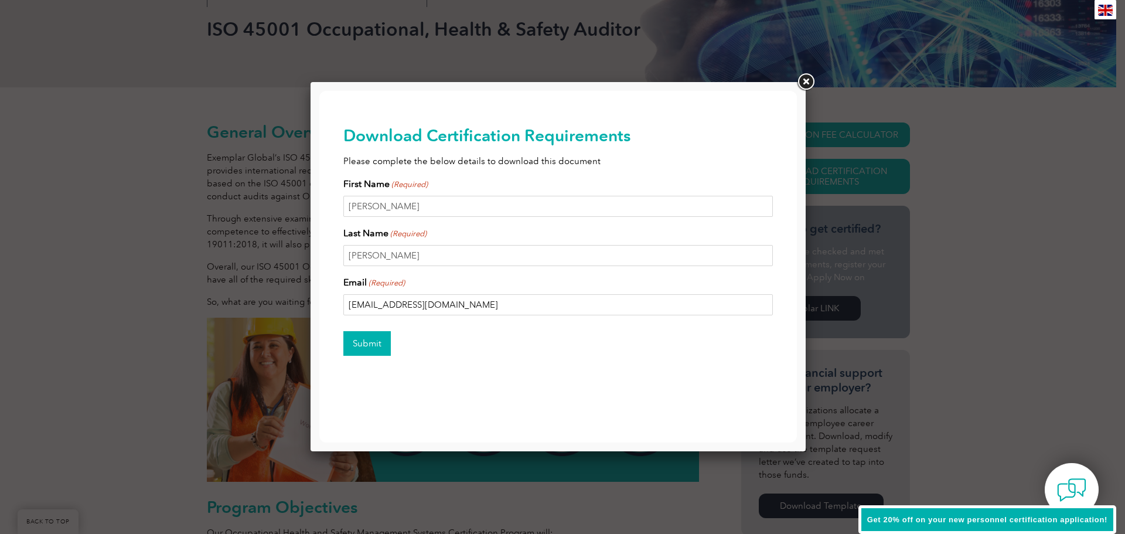
type input "meghanmcdowell101@gmail.com"
click at [383, 343] on input "Submit" at bounding box center [366, 343] width 47 height 25
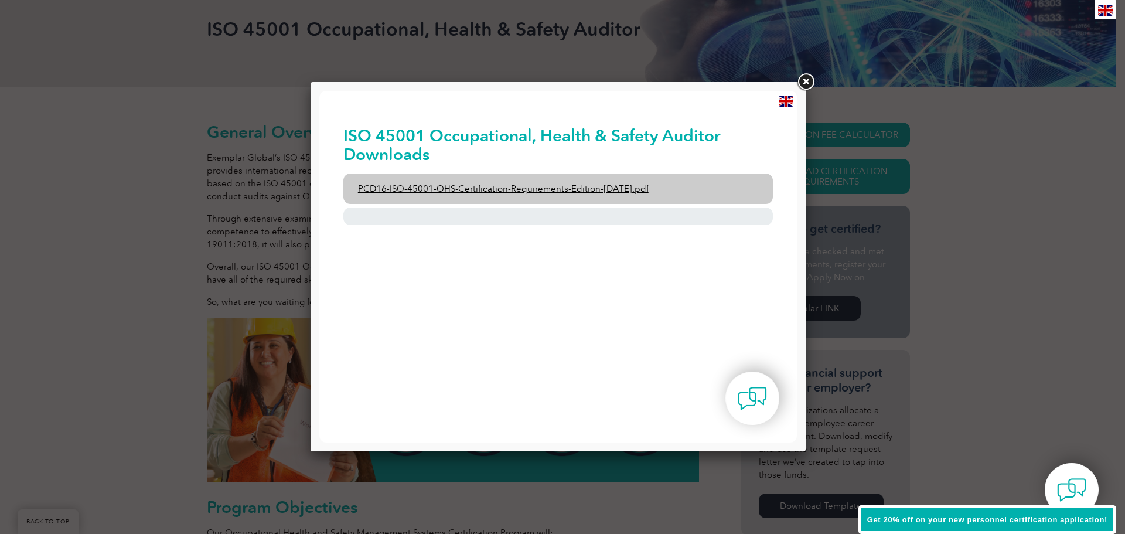
click at [439, 191] on link "PCD16-ISO-45001-OHS-Certification-Requirements-Edition-2-April-2022.pdf" at bounding box center [558, 188] width 430 height 30
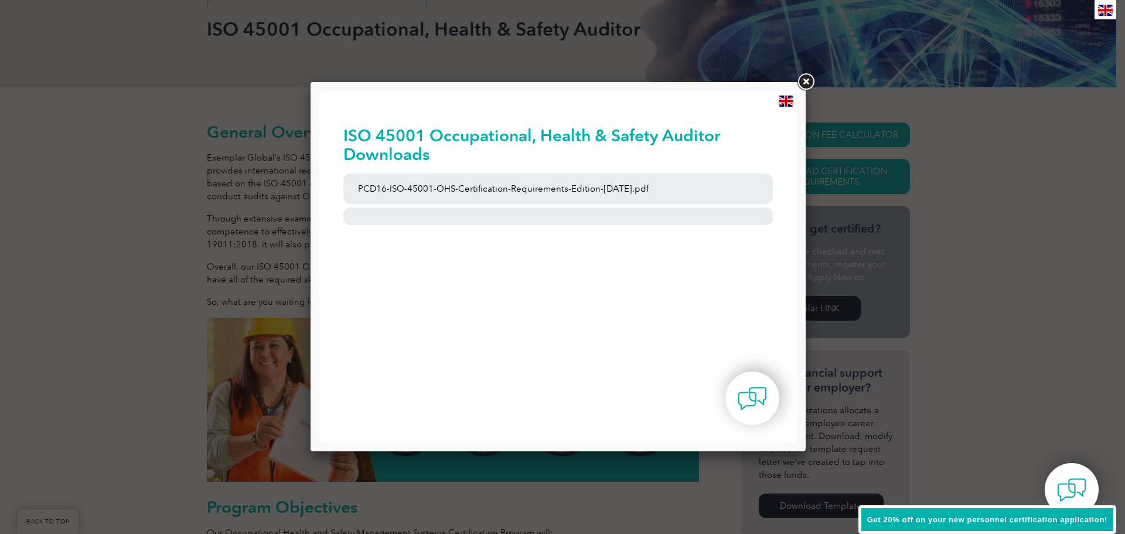
click at [807, 80] on link at bounding box center [805, 81] width 21 height 21
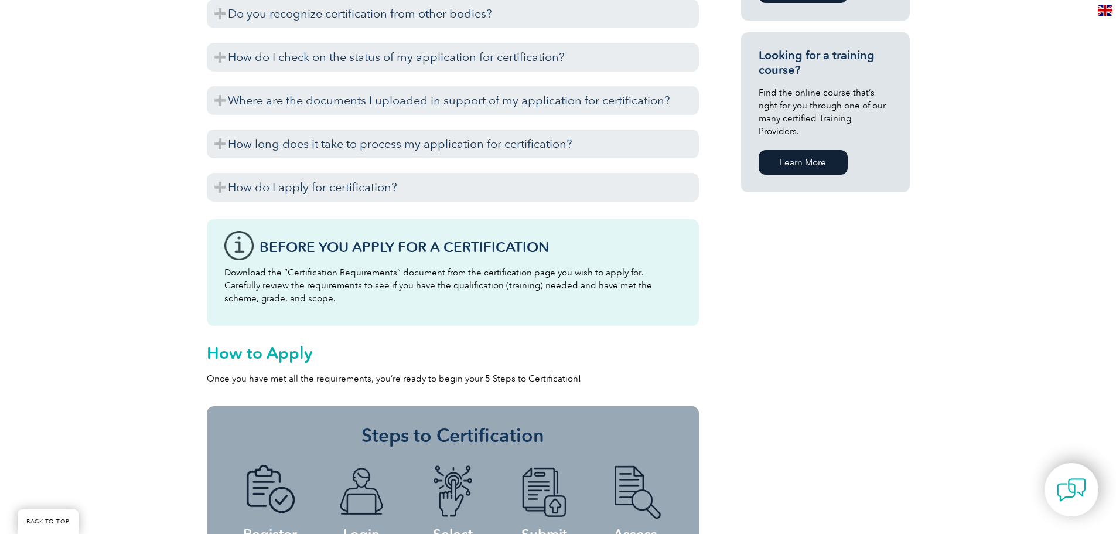
scroll to position [879, 0]
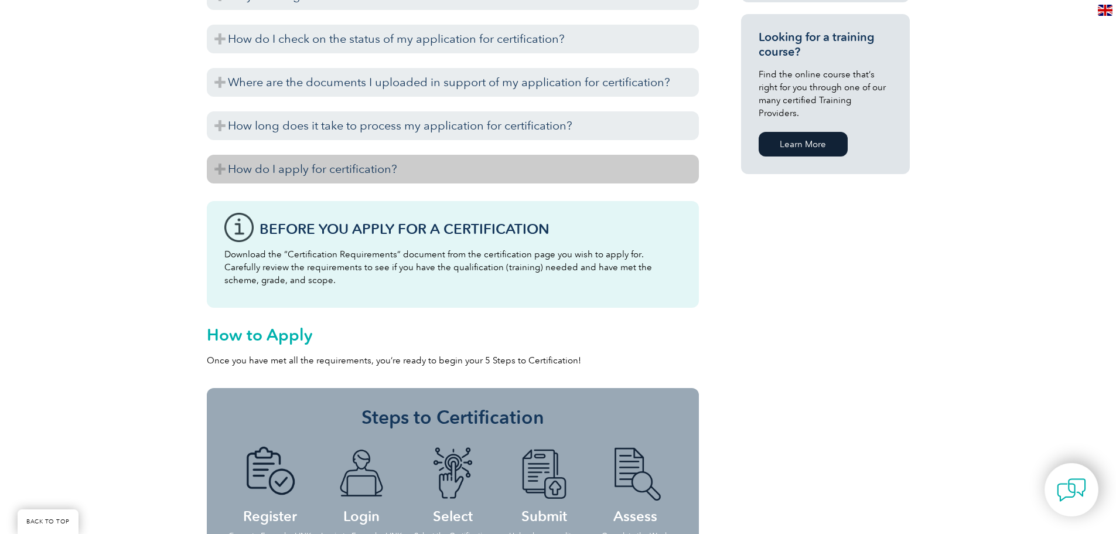
click at [313, 167] on h3 "How do I apply for certification?" at bounding box center [453, 169] width 492 height 29
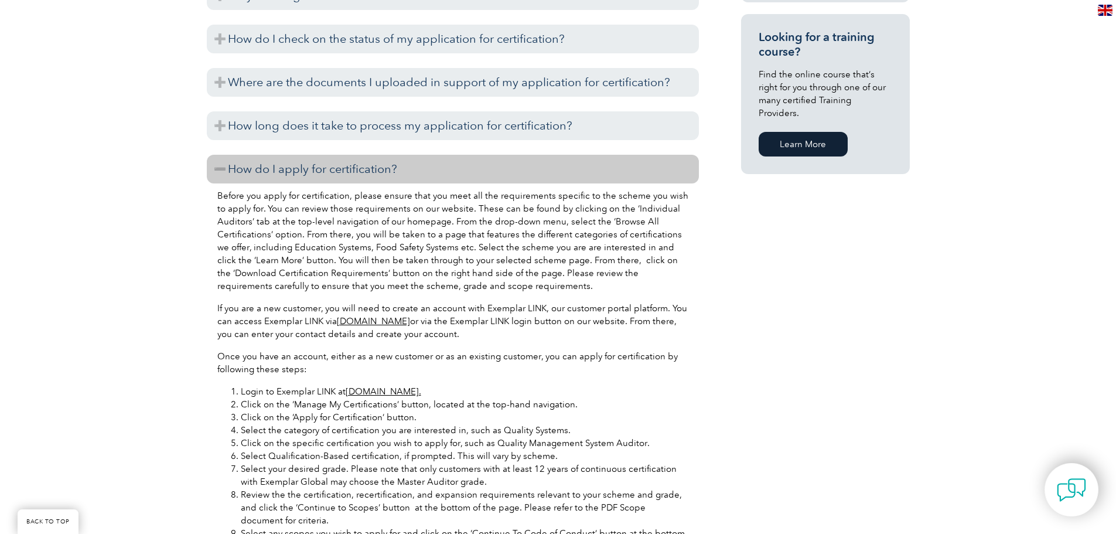
click at [313, 167] on h3 "How do I apply for certification?" at bounding box center [453, 169] width 492 height 29
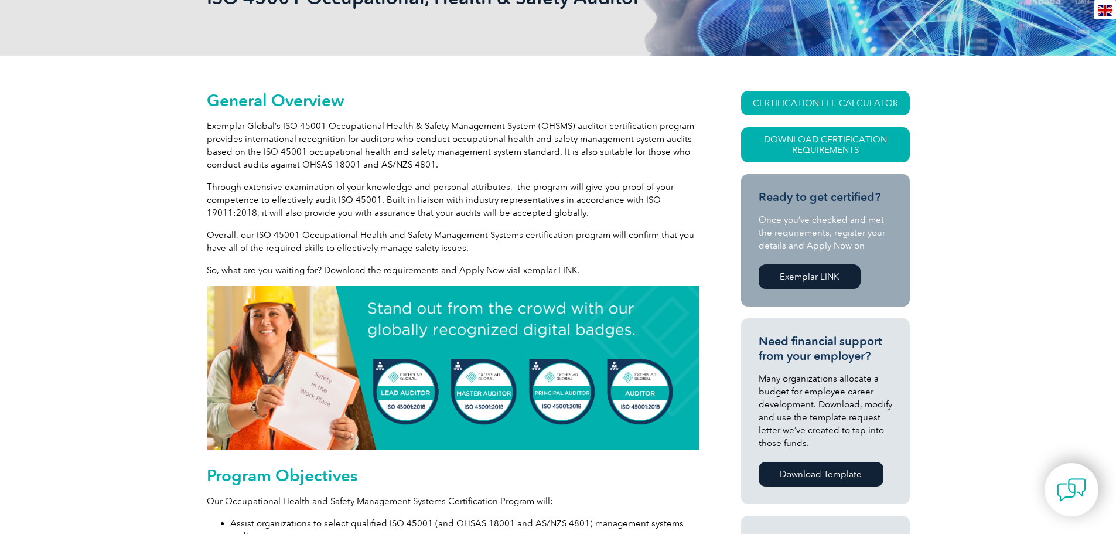
scroll to position [59, 0]
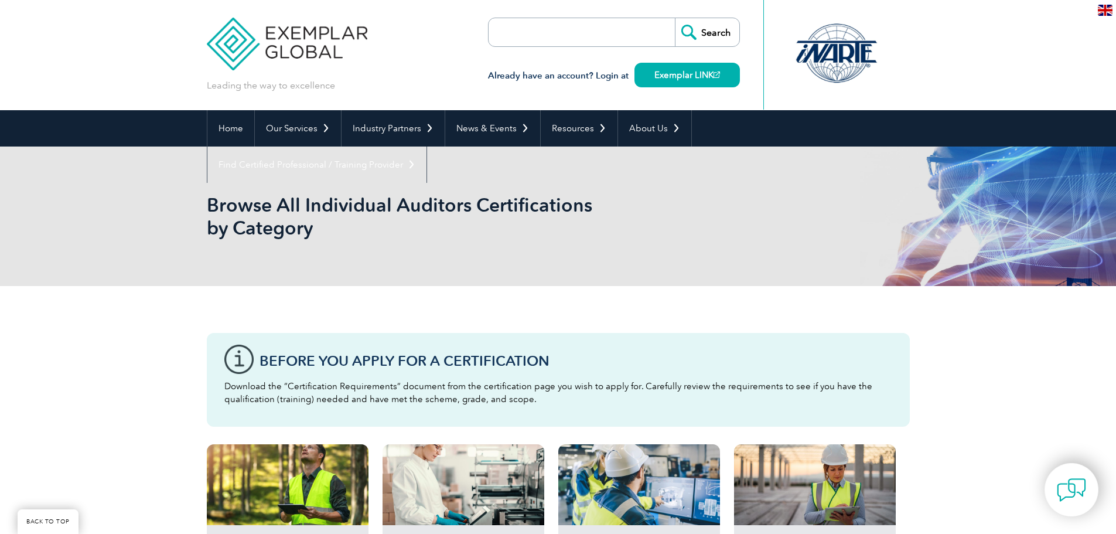
scroll to position [410, 0]
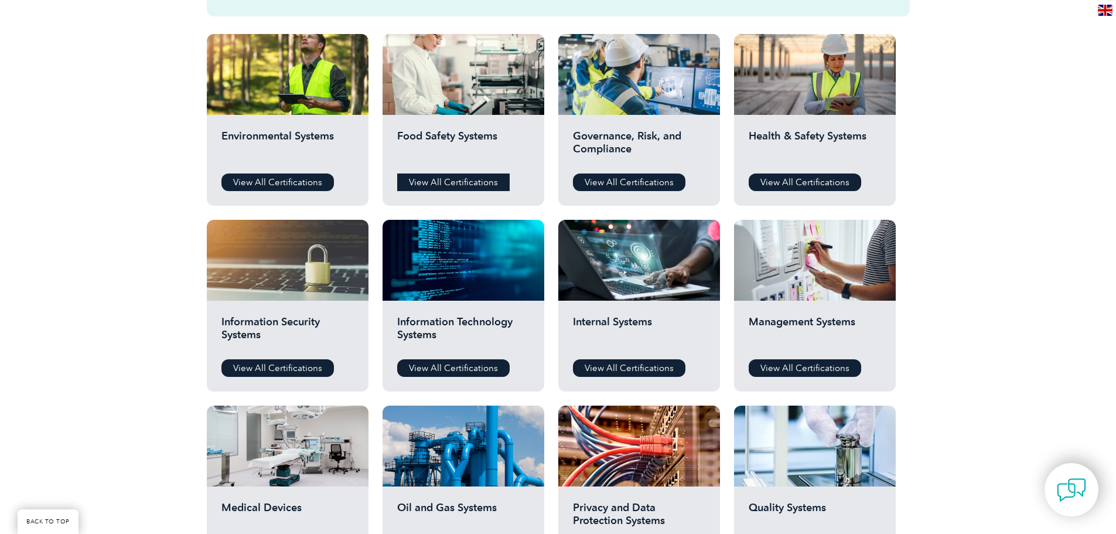
click at [431, 179] on link "View All Certifications" at bounding box center [453, 182] width 112 height 18
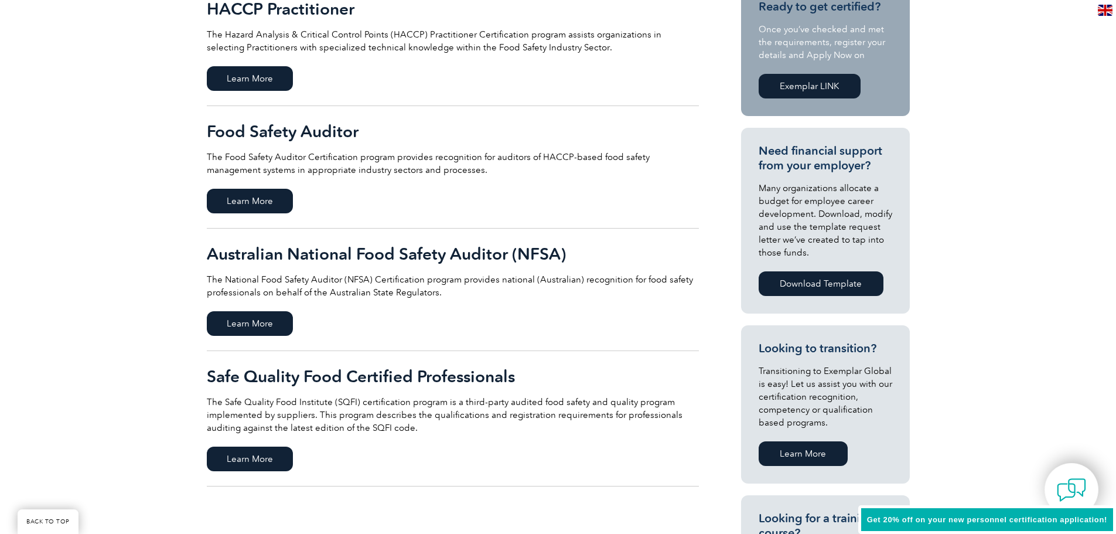
scroll to position [351, 0]
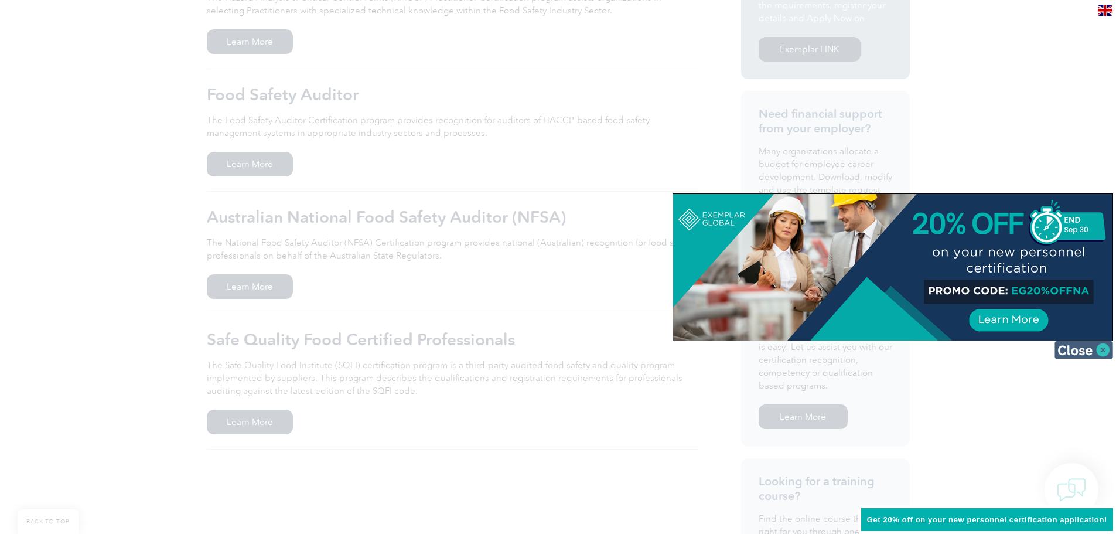
click at [1064, 351] on img at bounding box center [1083, 350] width 59 height 18
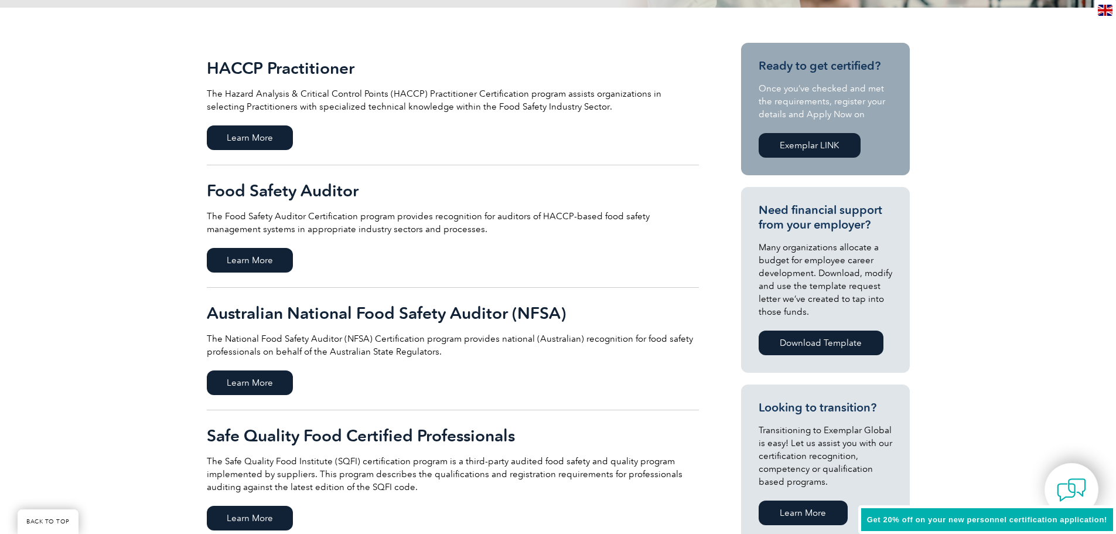
scroll to position [234, 0]
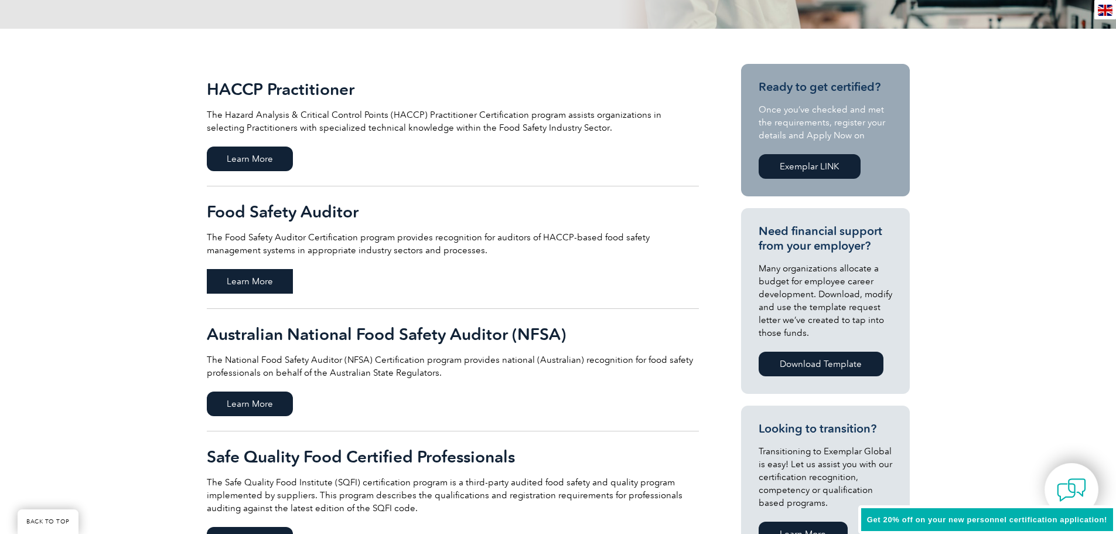
click at [252, 288] on span "Learn More" at bounding box center [250, 281] width 86 height 25
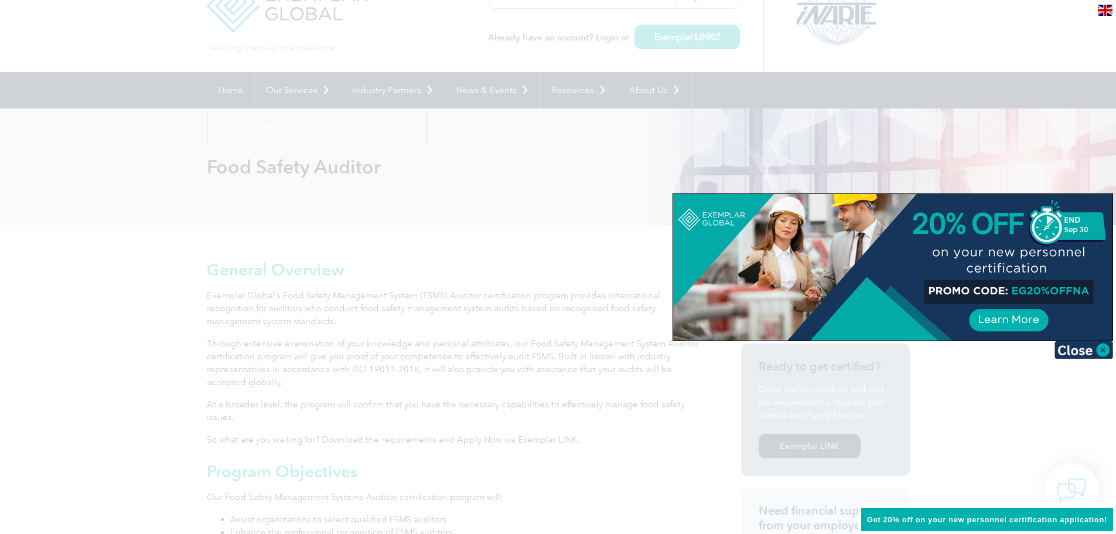
scroll to position [59, 0]
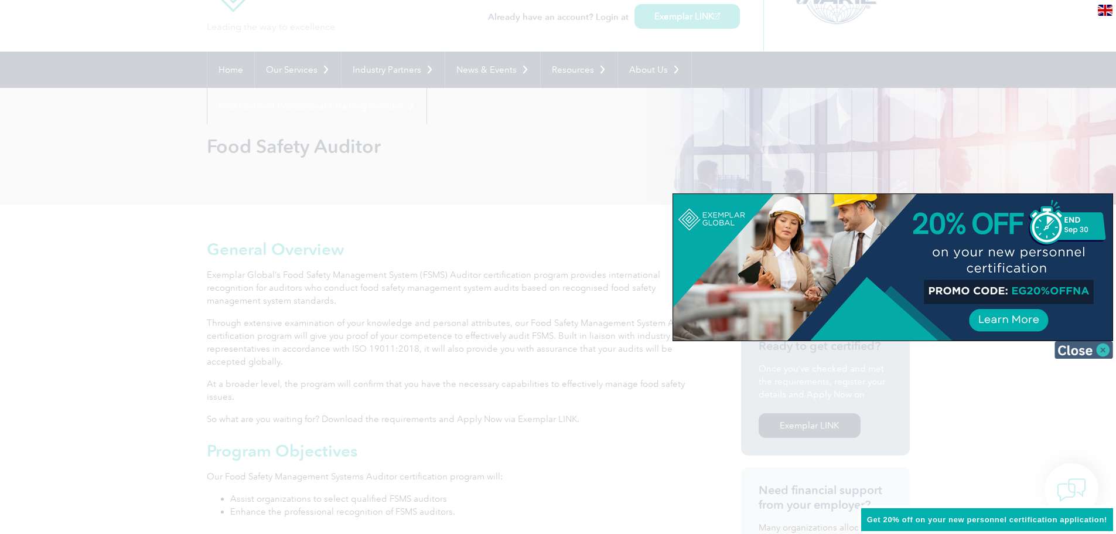
click at [1064, 350] on img at bounding box center [1083, 350] width 59 height 18
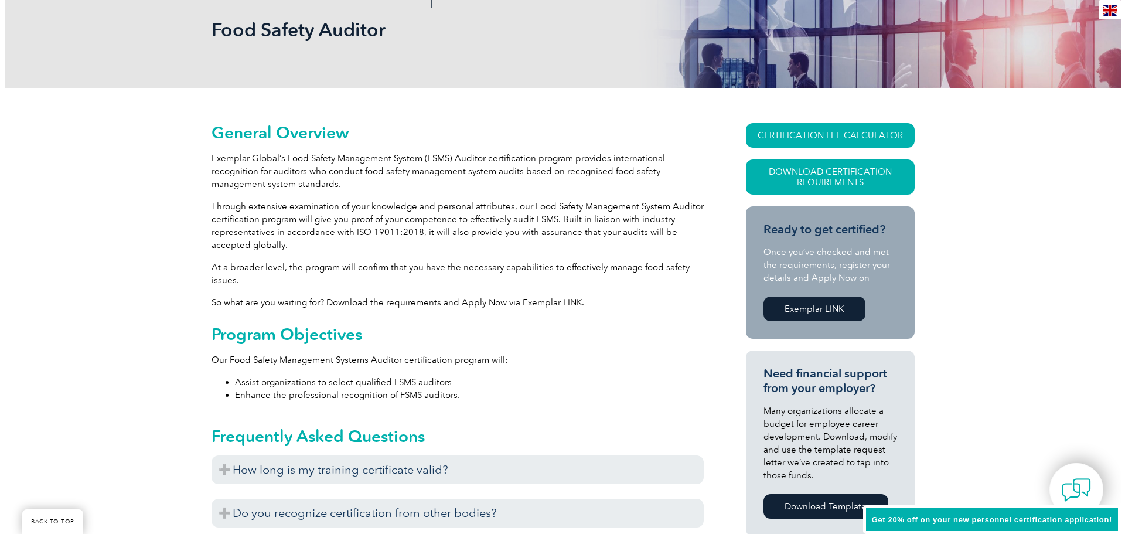
scroll to position [176, 0]
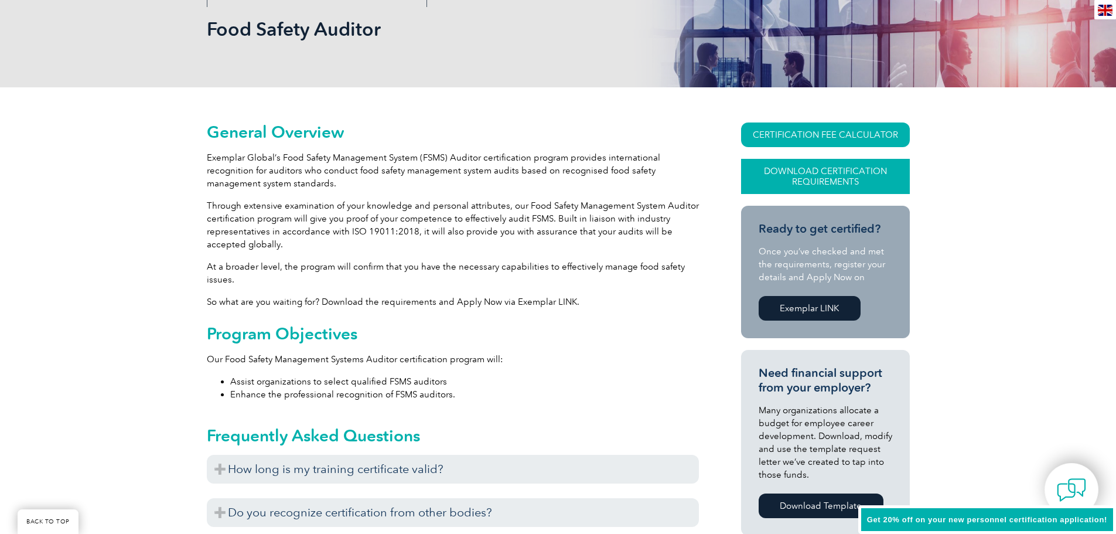
click at [789, 172] on link "Download Certification Requirements" at bounding box center [825, 176] width 169 height 35
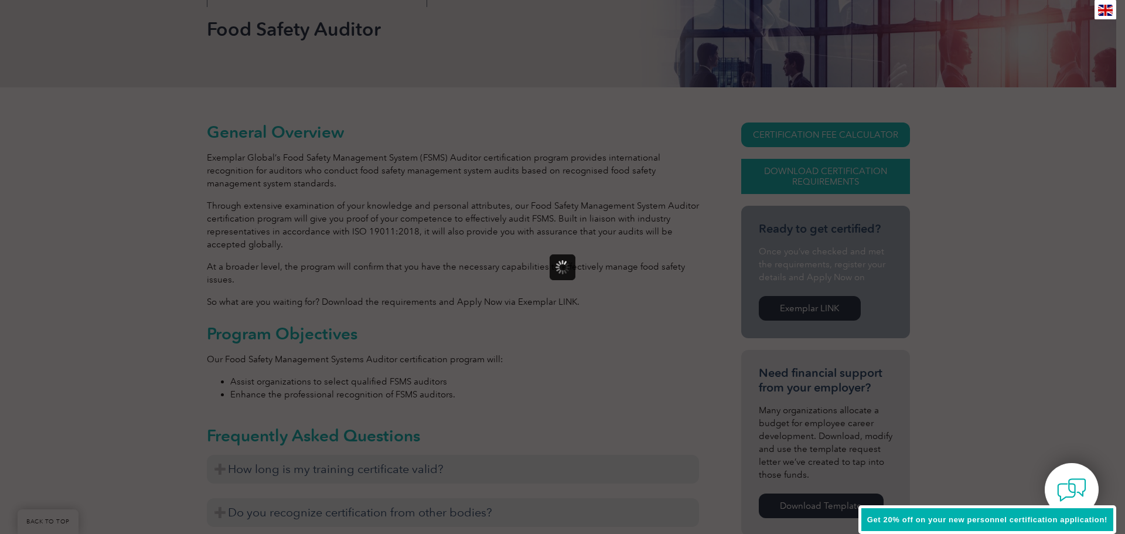
scroll to position [0, 0]
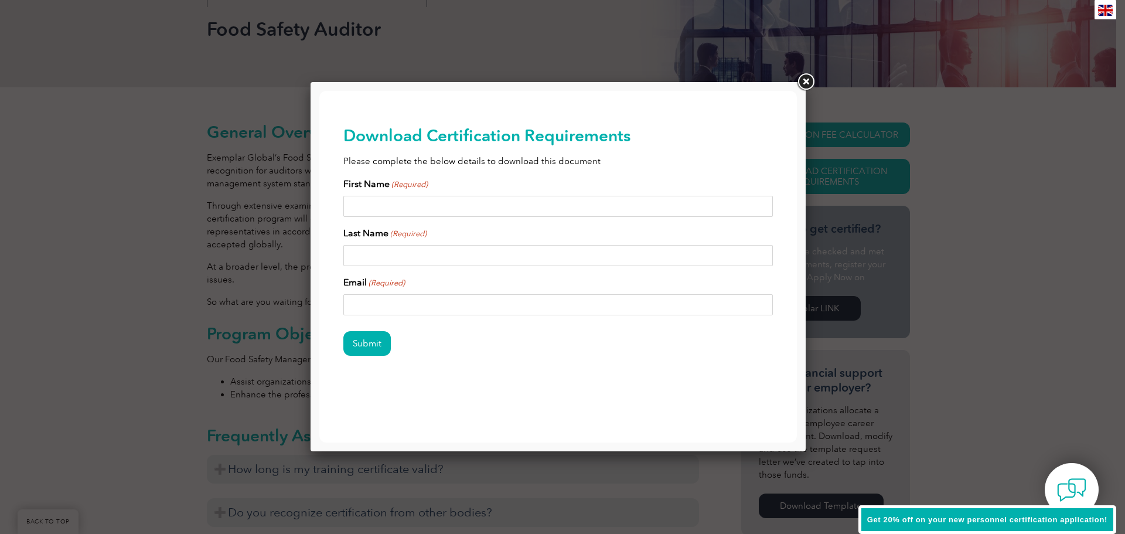
click at [436, 209] on input "First Name (Required)" at bounding box center [558, 206] width 430 height 21
type input "[PERSON_NAME]"
click at [563, 259] on input "Last Name (Required)" at bounding box center [558, 255] width 430 height 21
type input "[PERSON_NAME]"
click at [486, 303] on input "Email (Required)" at bounding box center [558, 304] width 430 height 21
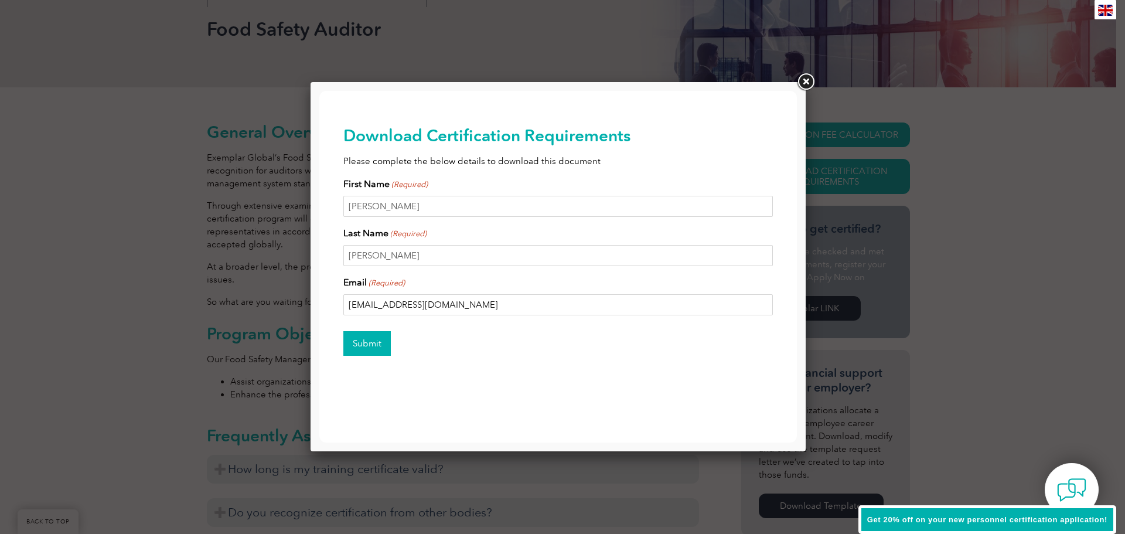
type input "[EMAIL_ADDRESS][DOMAIN_NAME]"
click at [375, 344] on input "Submit" at bounding box center [366, 343] width 47 height 25
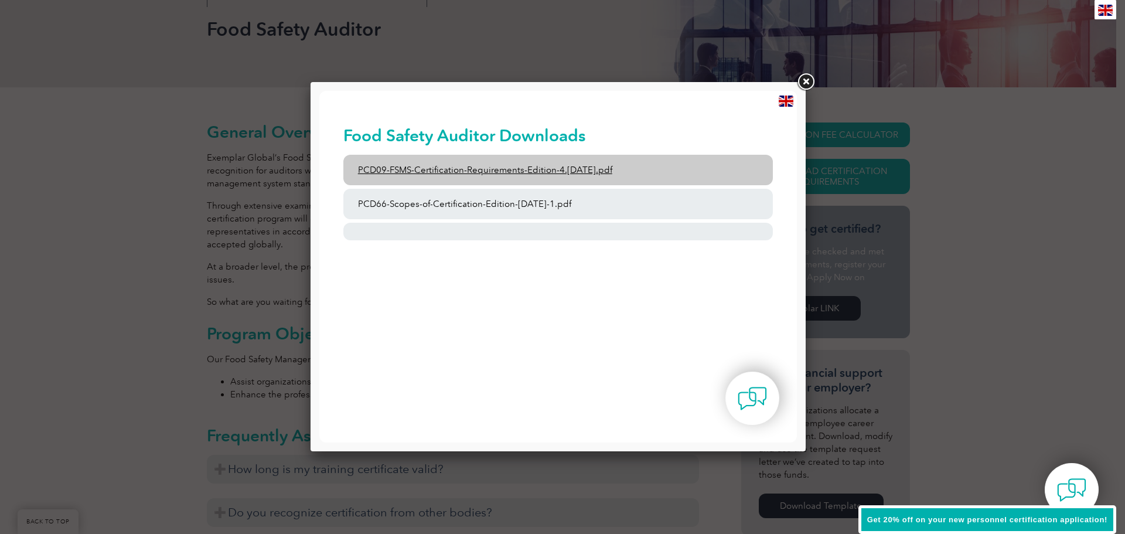
click at [494, 171] on link "PCD09-FSMS-Certification-Requirements-Edition-4.[DATE].pdf" at bounding box center [558, 170] width 430 height 30
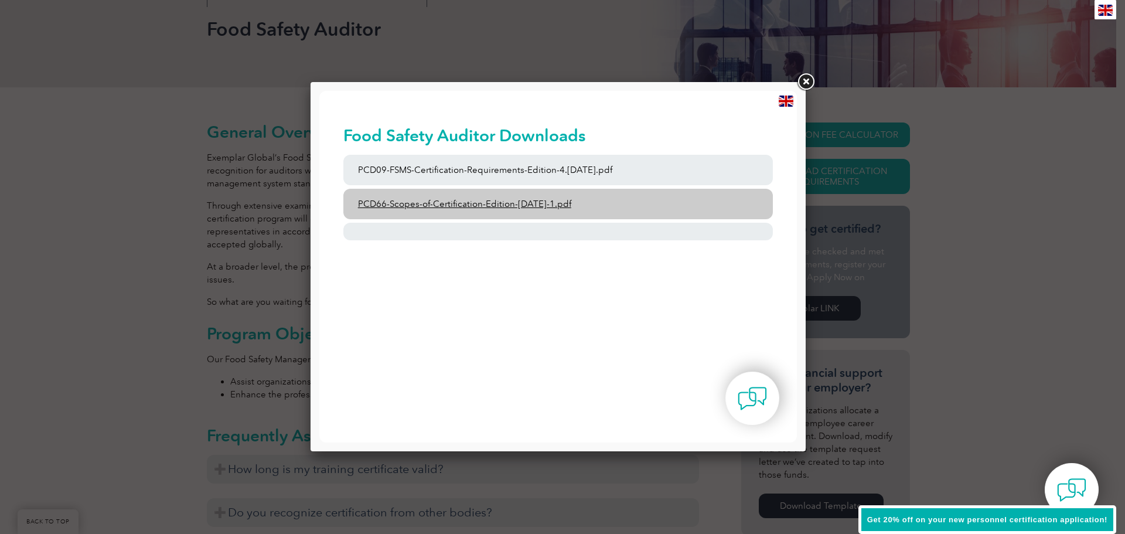
click at [429, 207] on link "PCD66-Scopes-of-Certification-Edition-[DATE]-1.pdf" at bounding box center [558, 204] width 430 height 30
